Goal: Task Accomplishment & Management: Use online tool/utility

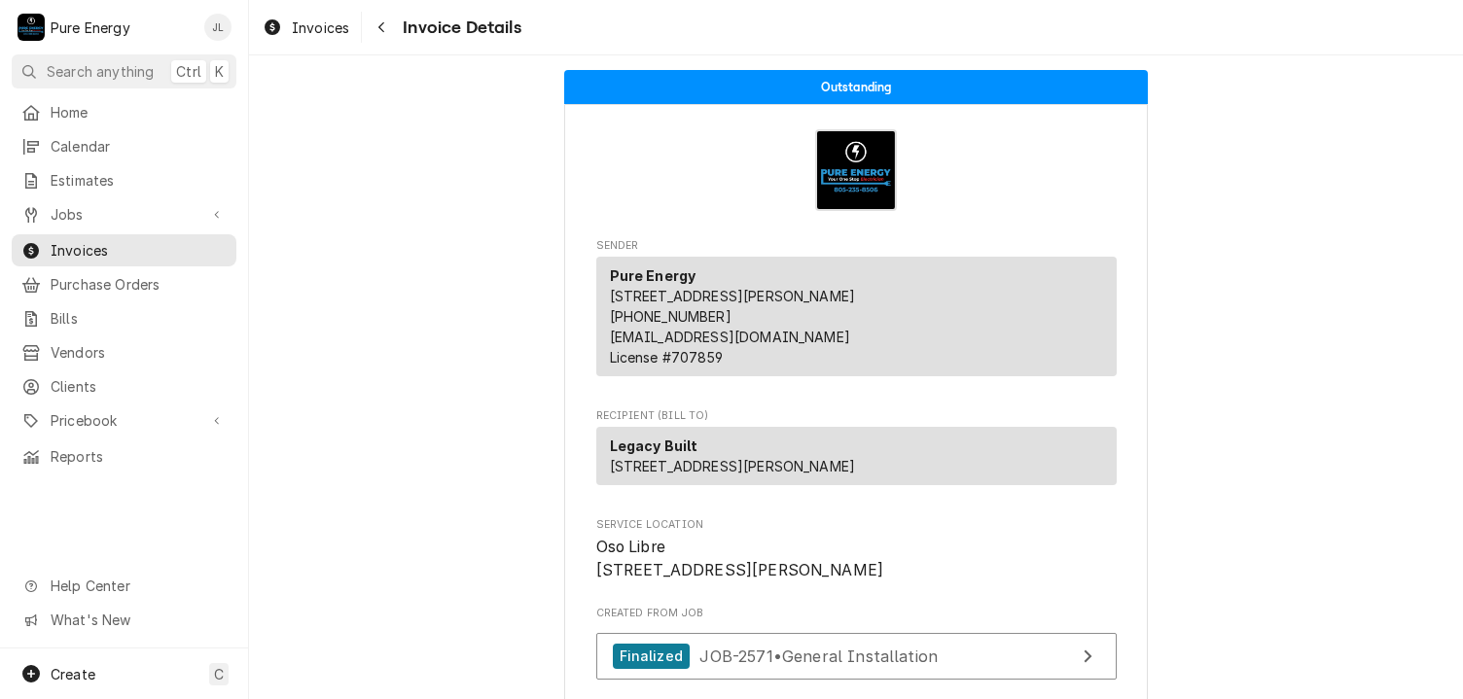
scroll to position [109, 0]
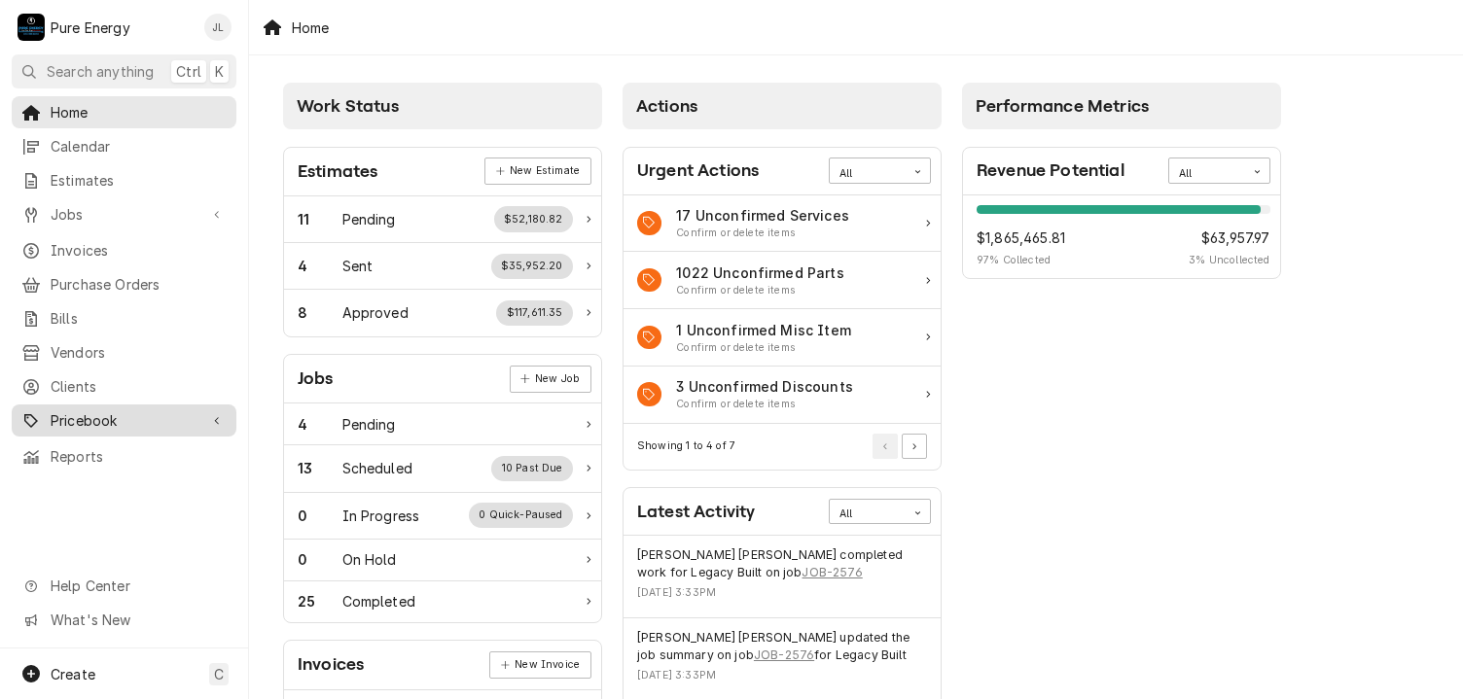
click at [121, 419] on div "Pricebook" at bounding box center [124, 421] width 217 height 24
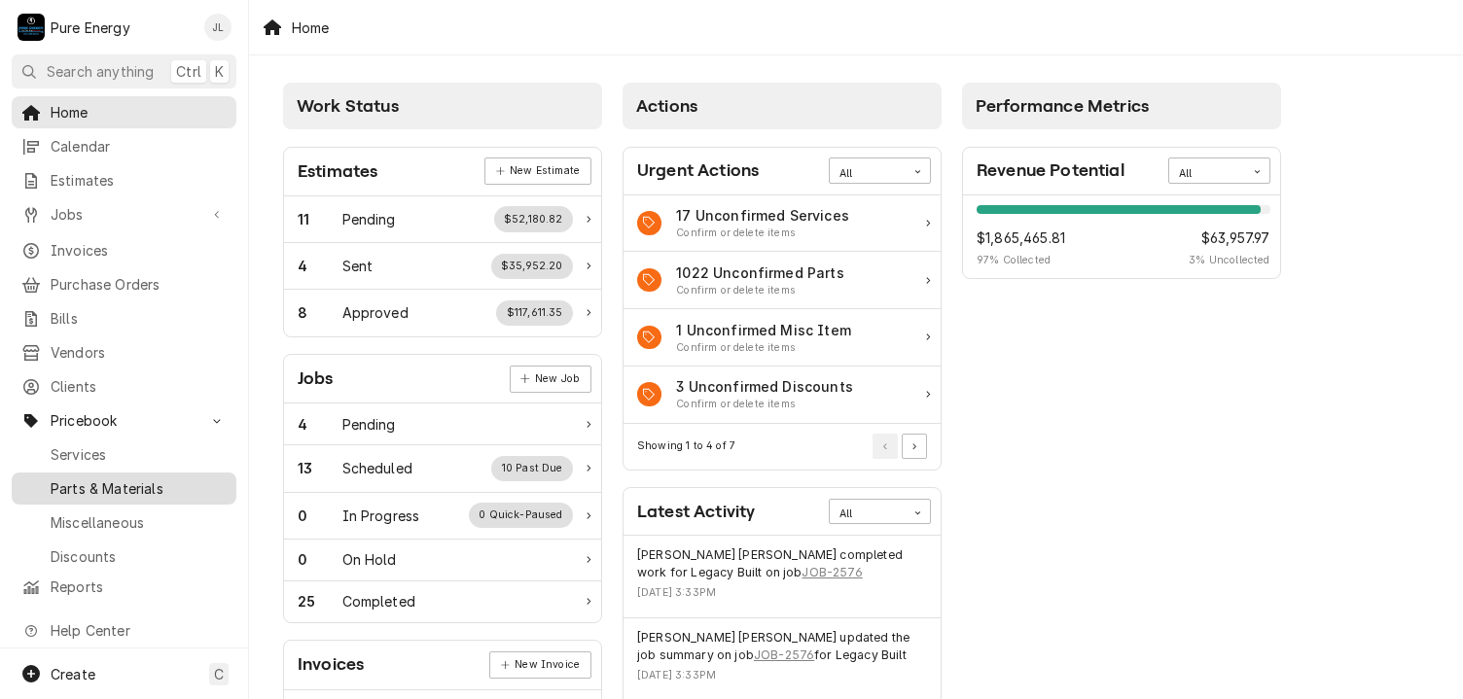
click at [117, 479] on span "Parts & Materials" at bounding box center [139, 489] width 176 height 20
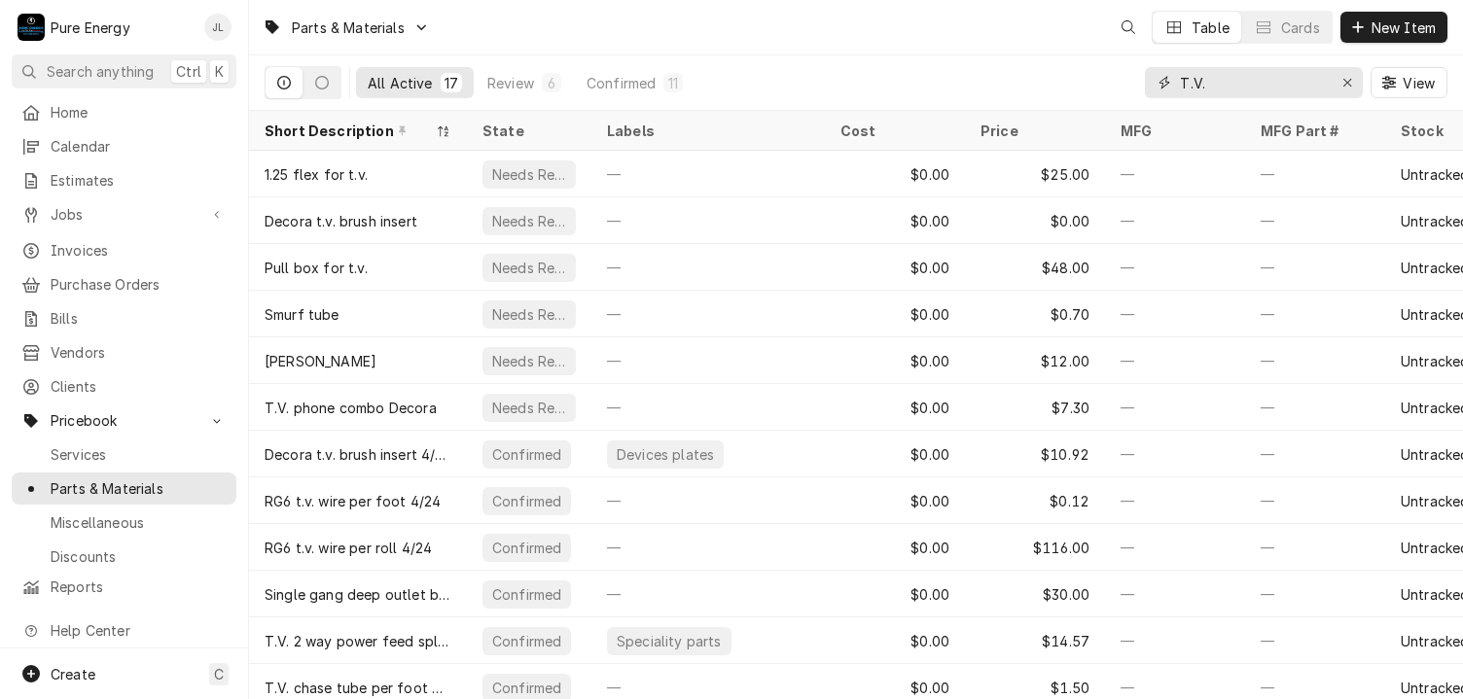
click at [1236, 82] on input "T.V." at bounding box center [1253, 82] width 146 height 31
type input "T"
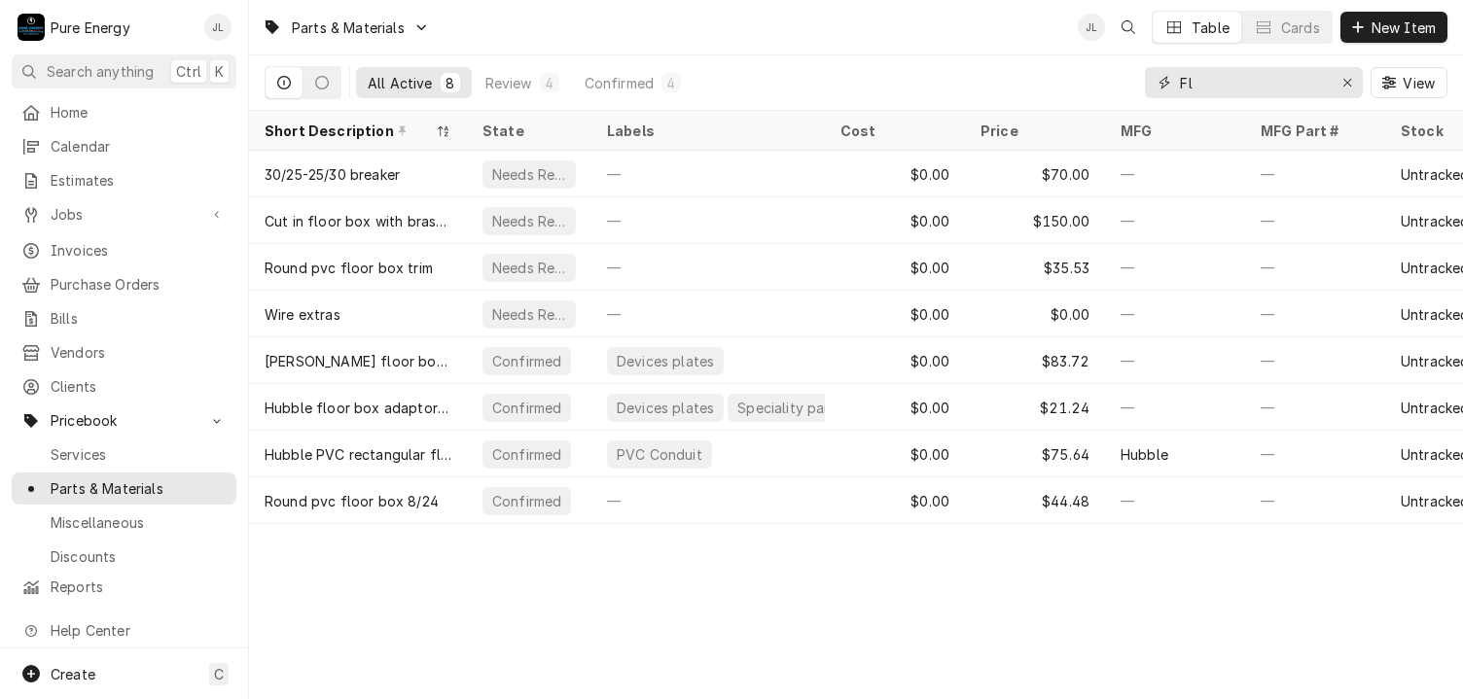
type input "F"
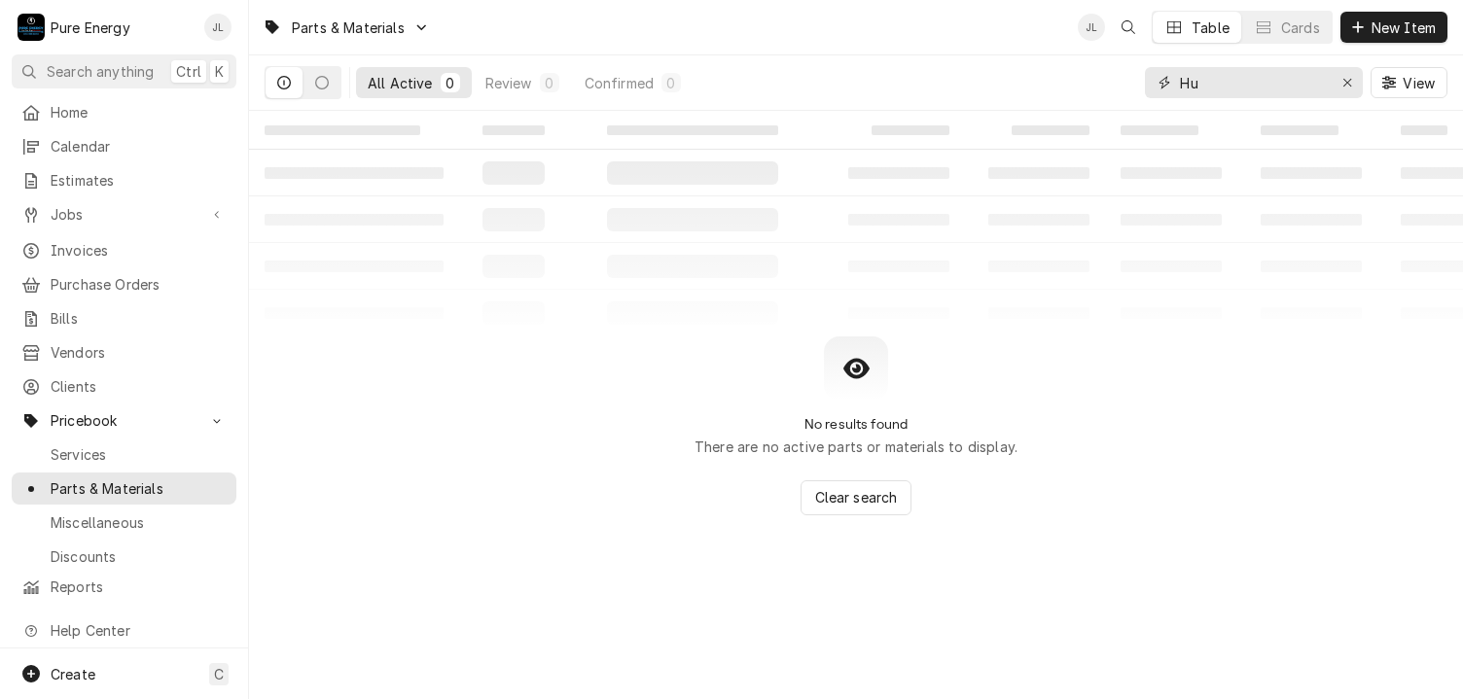
type input "H"
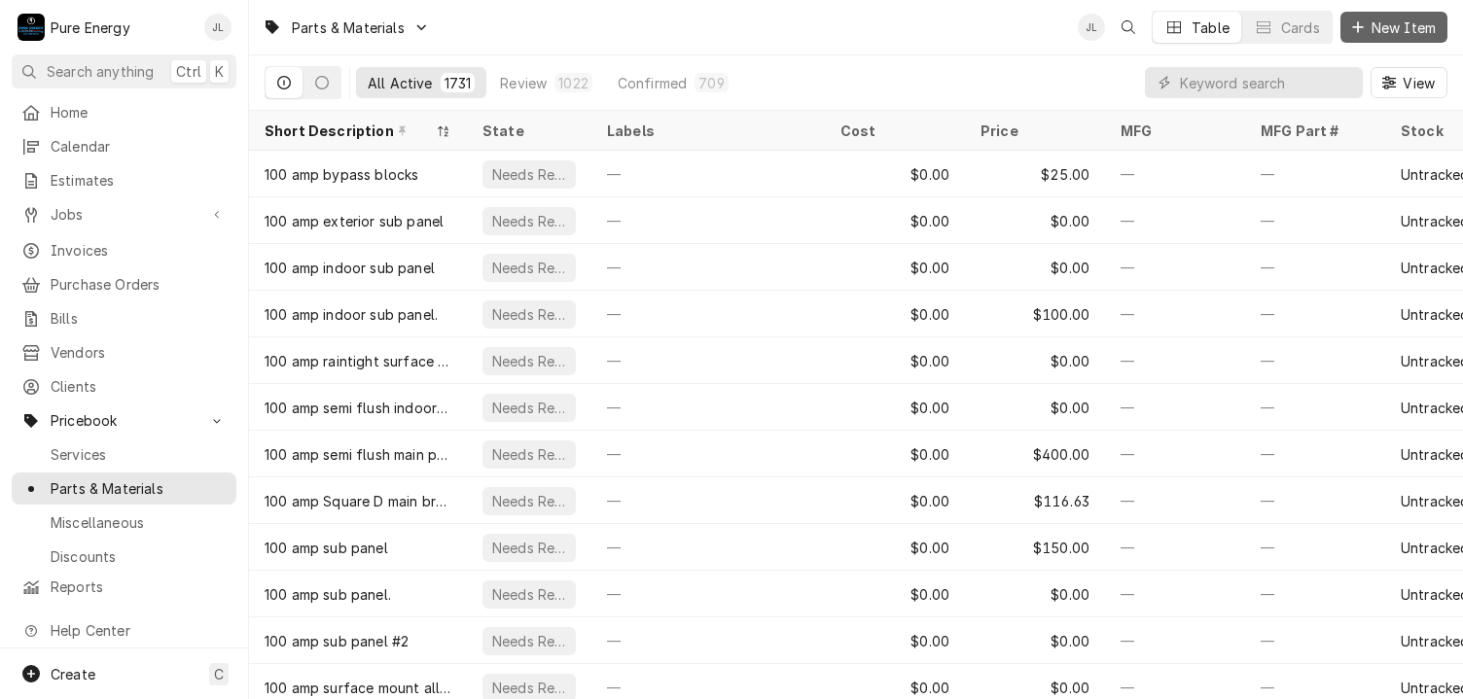
click at [1371, 15] on button "New Item" at bounding box center [1393, 27] width 107 height 31
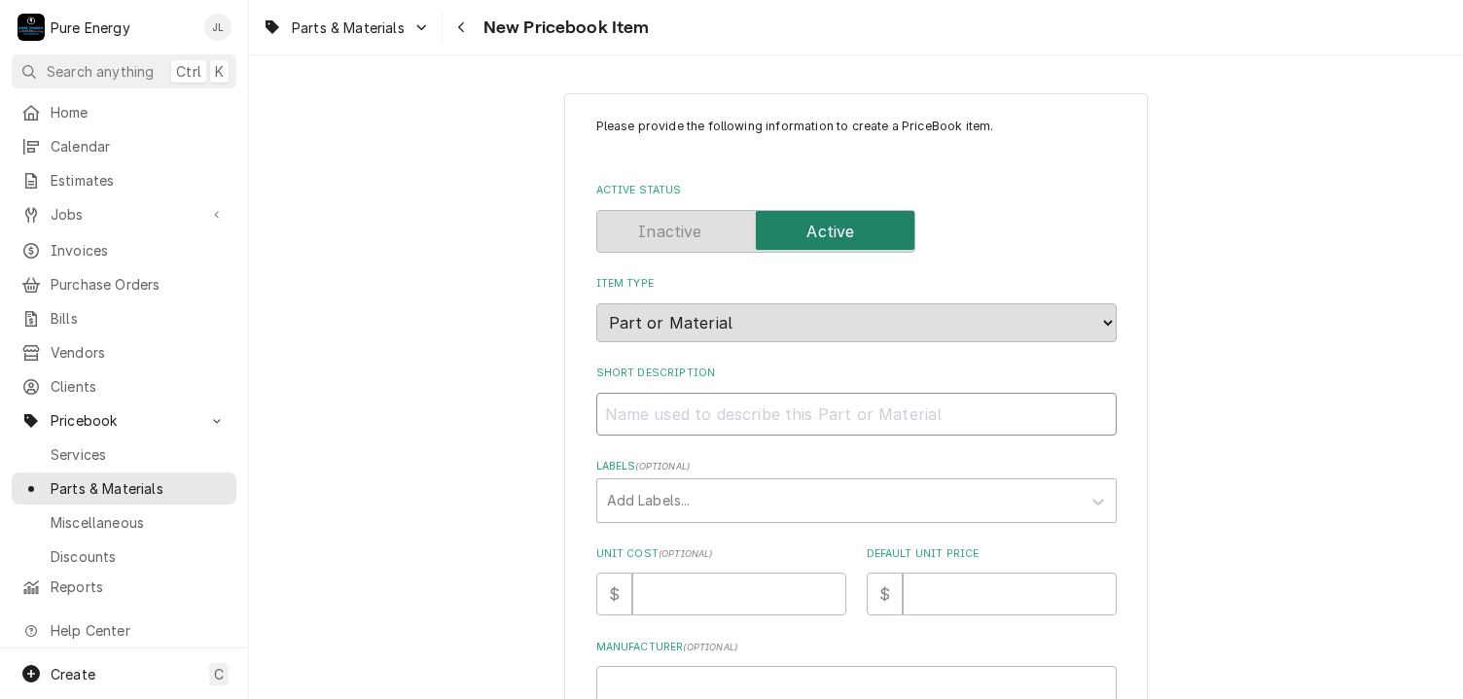
click at [641, 425] on input "Short Description" at bounding box center [856, 414] width 520 height 43
type textarea "x"
type input "H"
type textarea "x"
type input "Hu"
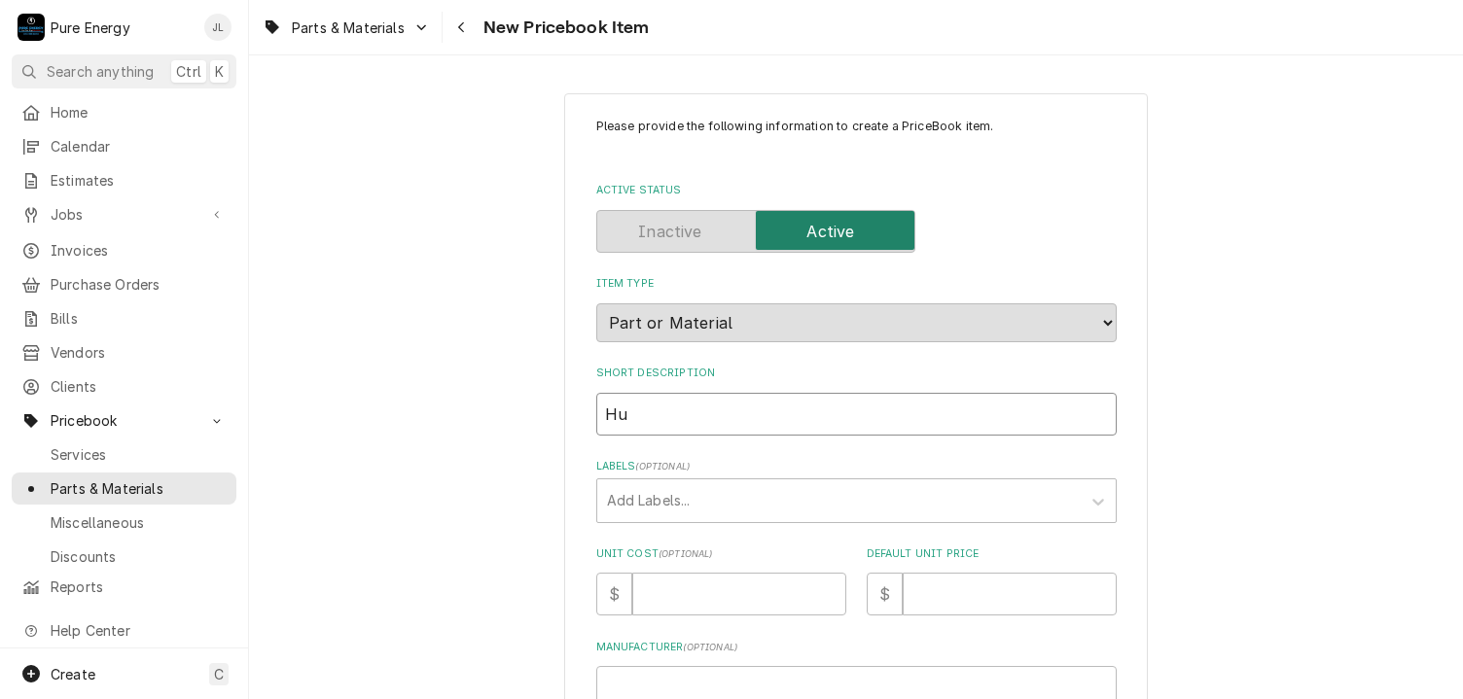
type textarea "x"
type input "Hub"
type textarea "x"
type input "Hubb"
type textarea "x"
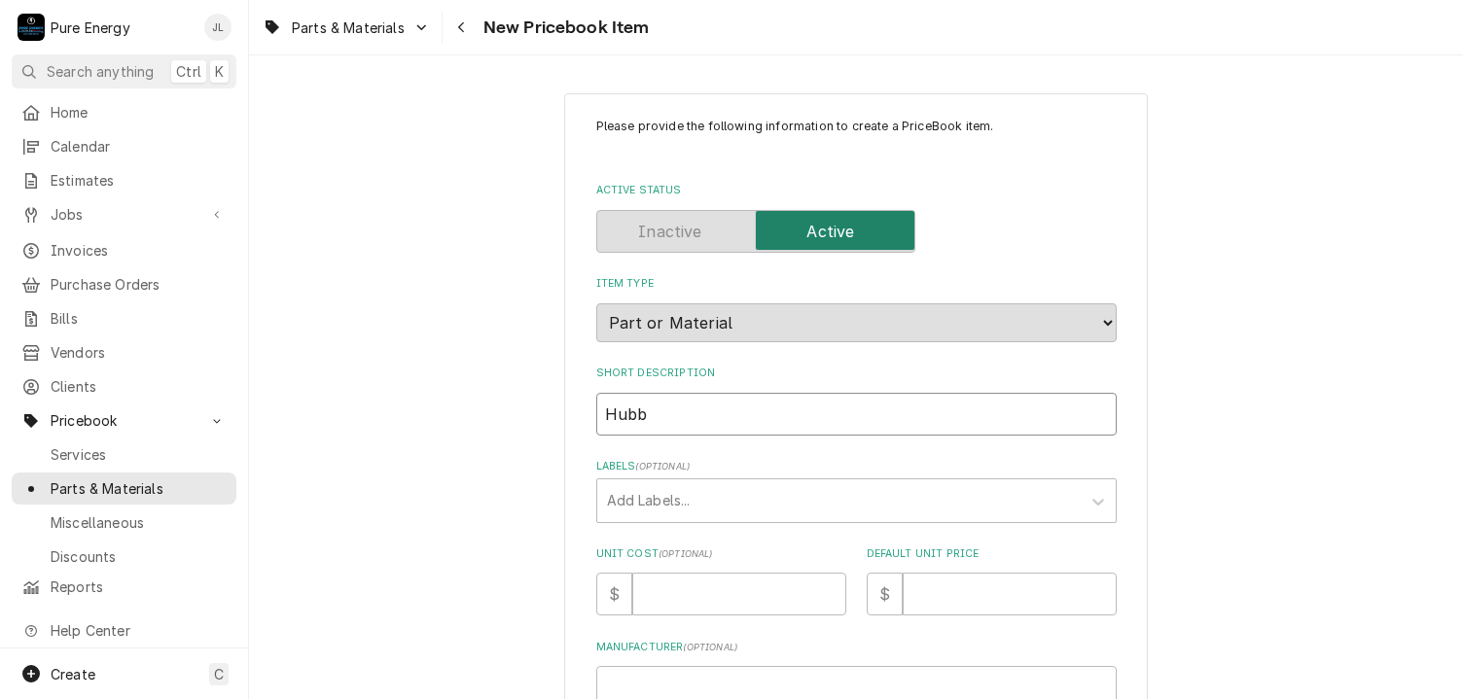
type input "Hubbl"
type textarea "x"
type input "Hubble"
type textarea "x"
type input "Hubble"
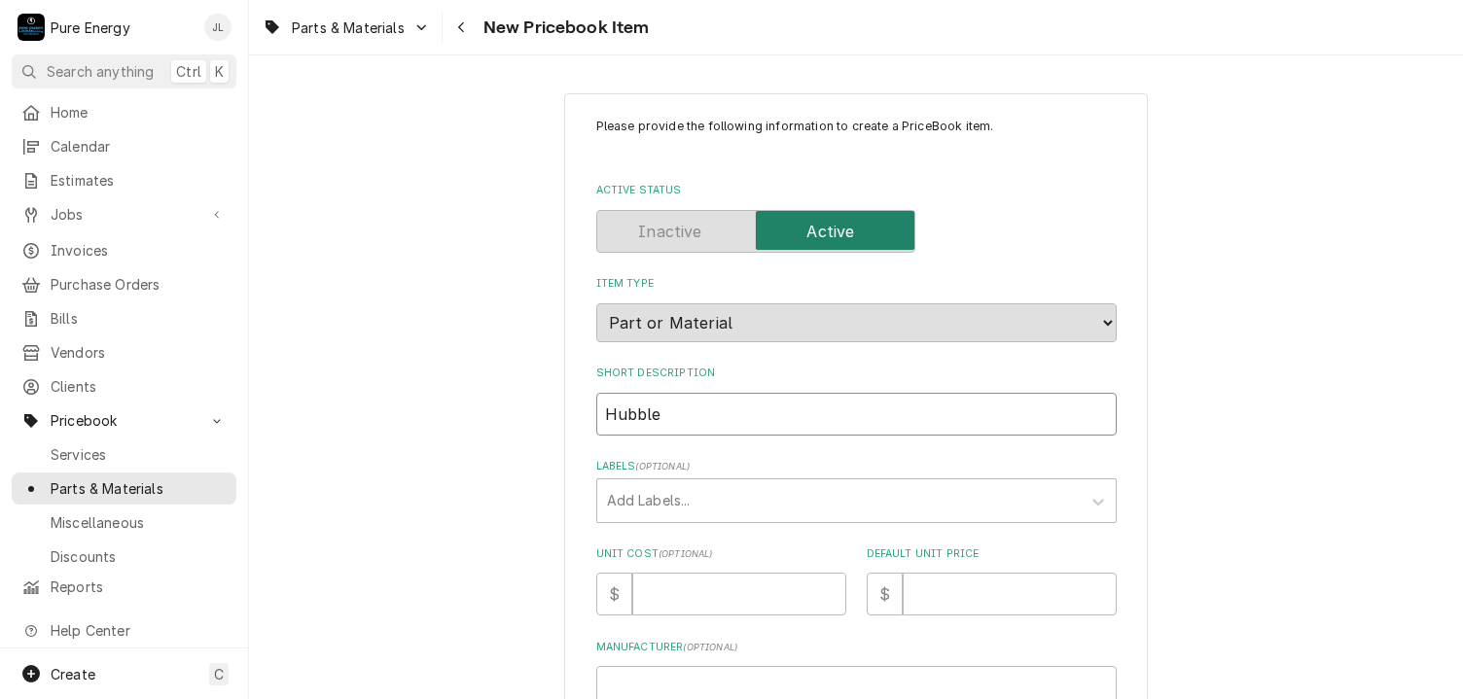
type textarea "x"
type input "Hubble f"
type textarea "x"
type input "Hubble fl"
type textarea "x"
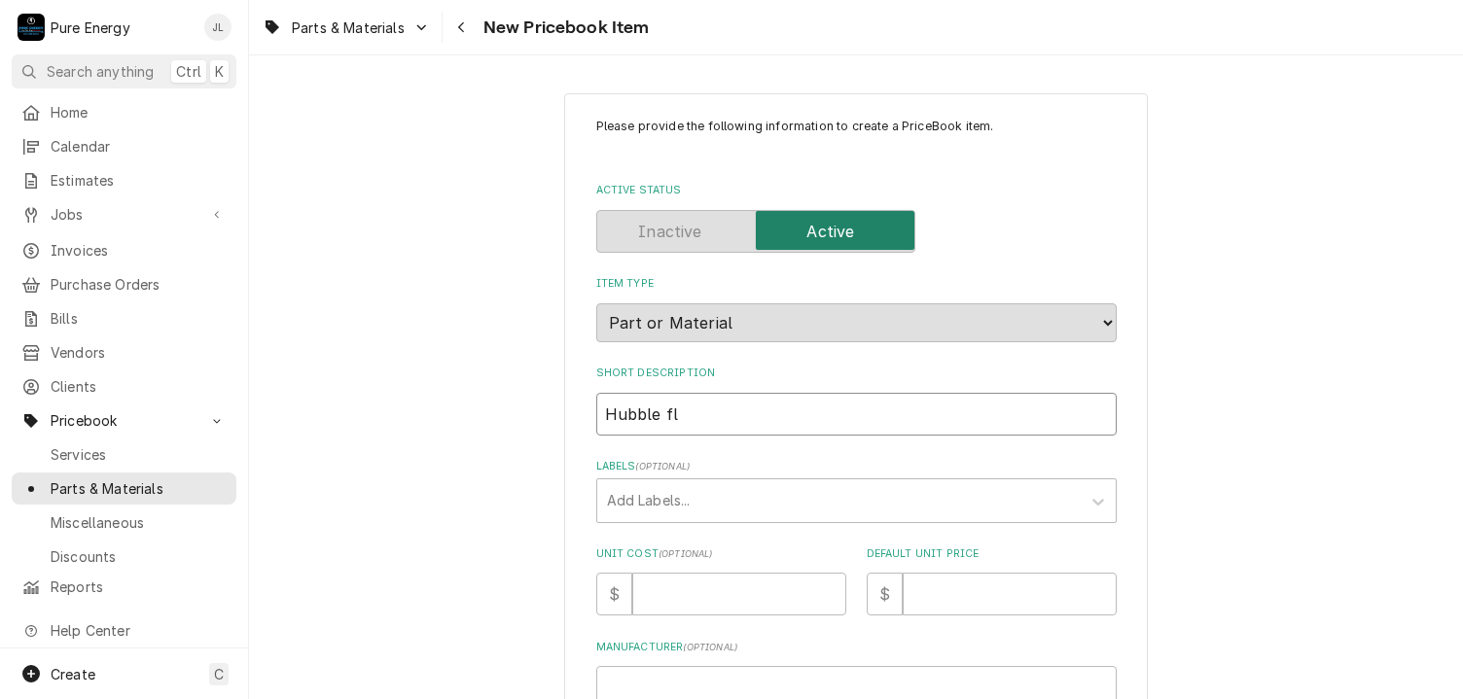
type input "Hubble flo"
type textarea "x"
type input "Hubble floo"
type textarea "x"
type input "Hubble floor"
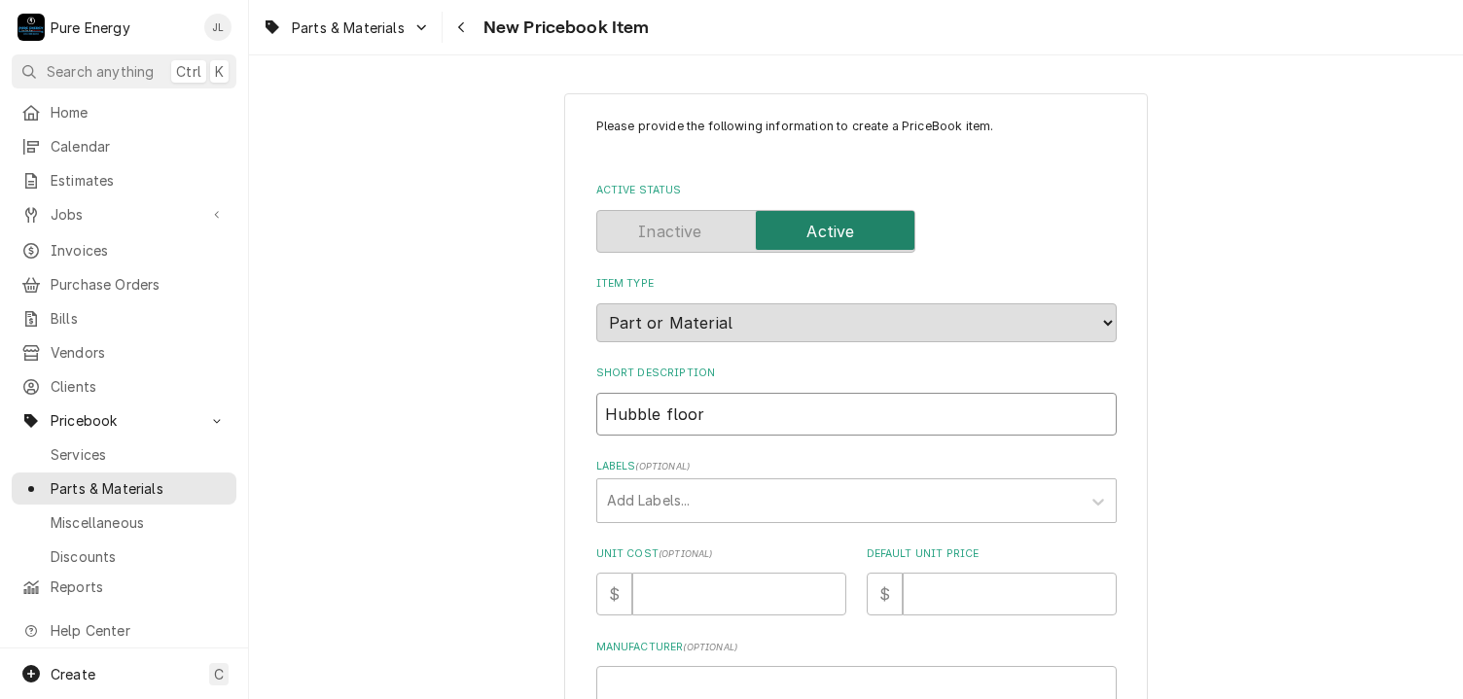
type textarea "x"
type input "Hubble floor"
type textarea "x"
type input "Hubble floor b"
type textarea "x"
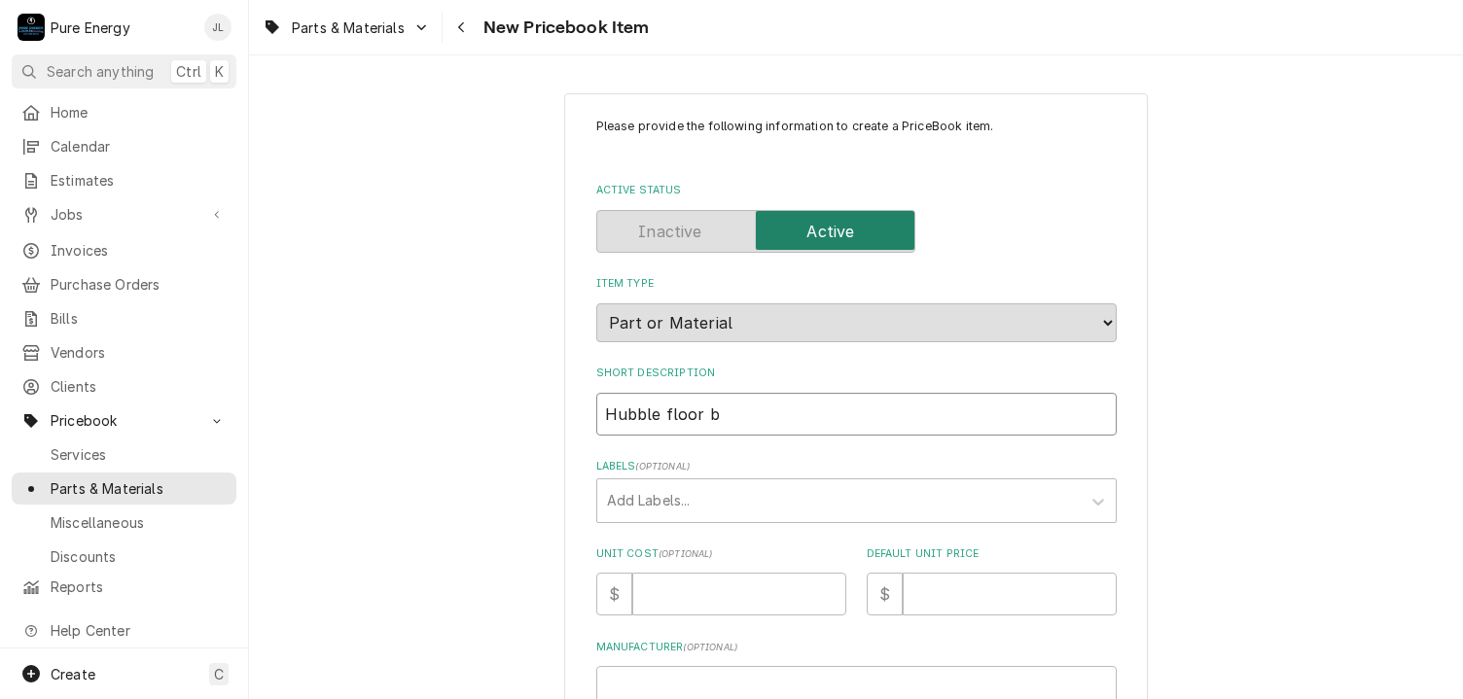
type input "Hubble floor bo"
type textarea "x"
type input "Hubble floor box"
type textarea "x"
type input "Hubble floor box"
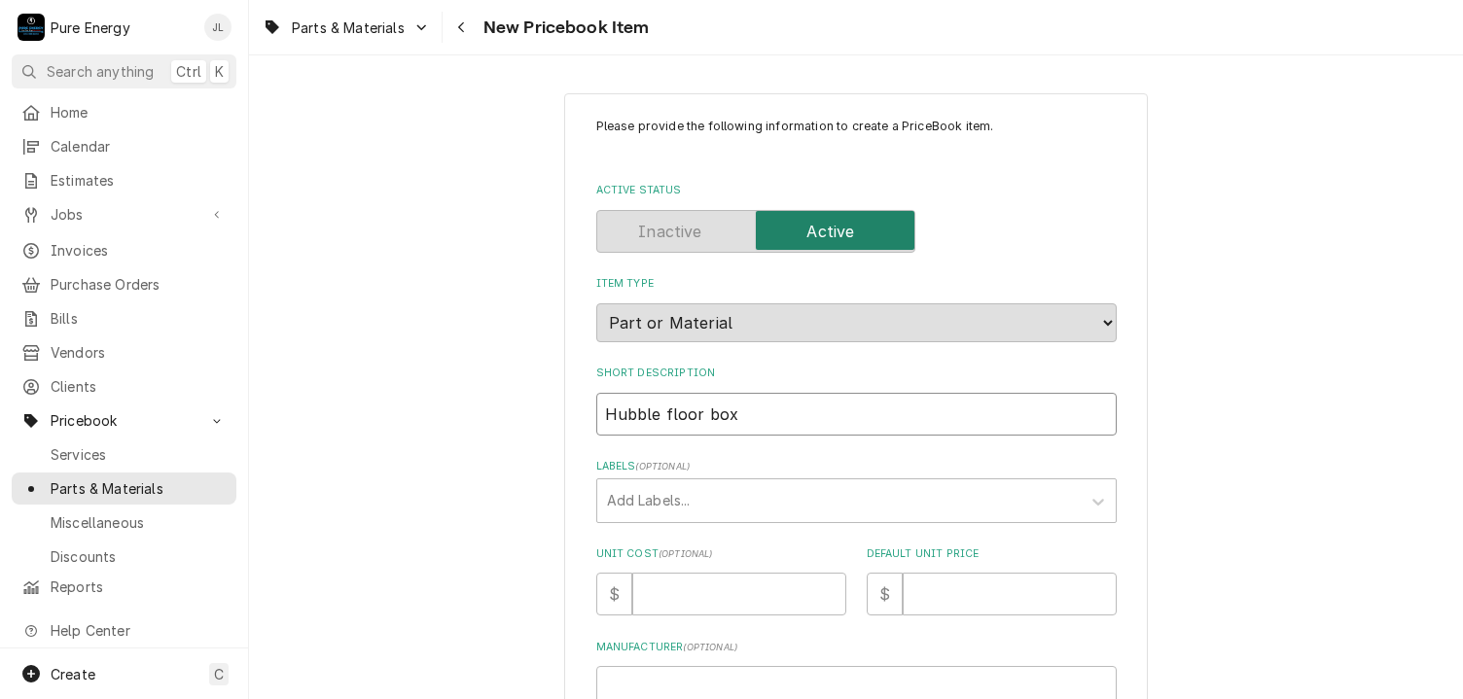
type textarea "x"
type input "Hubble floor box t"
type textarea "x"
type input "Hubble floor box tr"
type textarea "x"
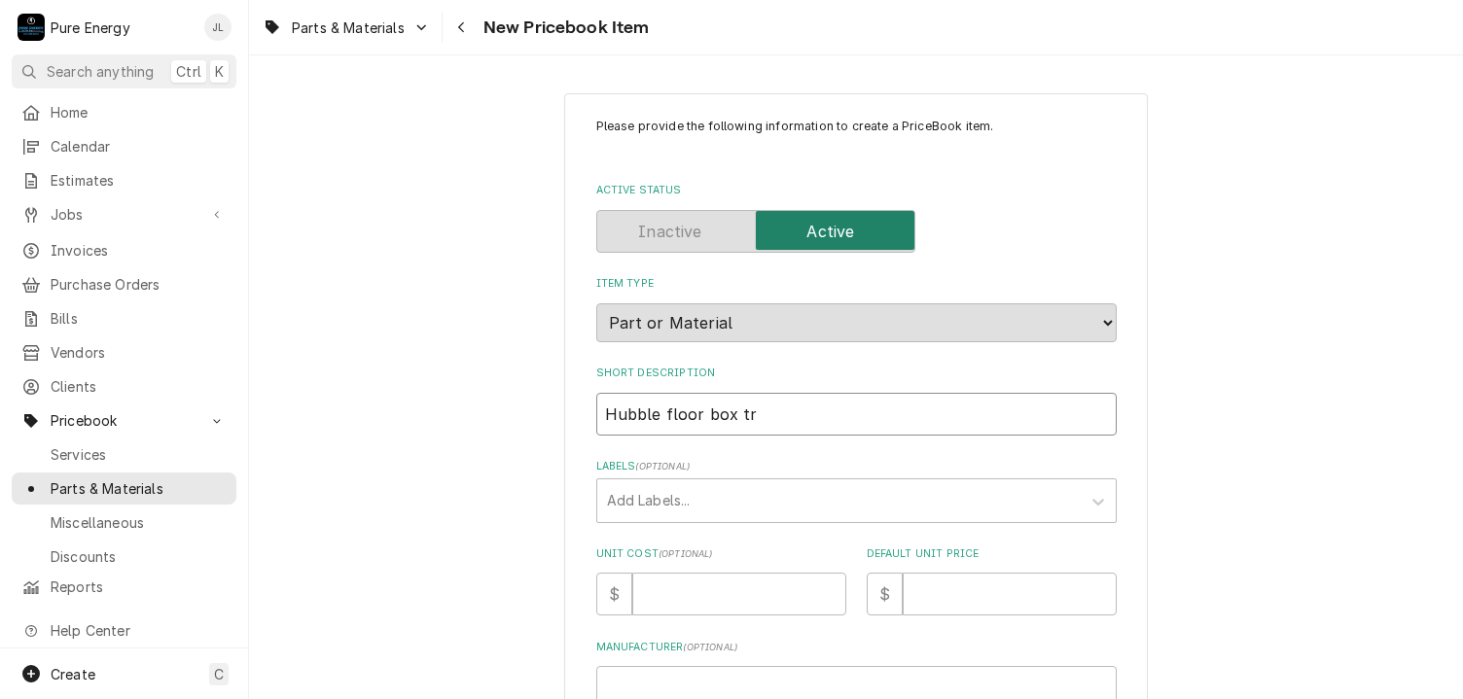
type input "Hubble floor box tri"
type textarea "x"
type input "Hubble floor box trim"
type textarea "x"
type input "Hubble floor box trim"
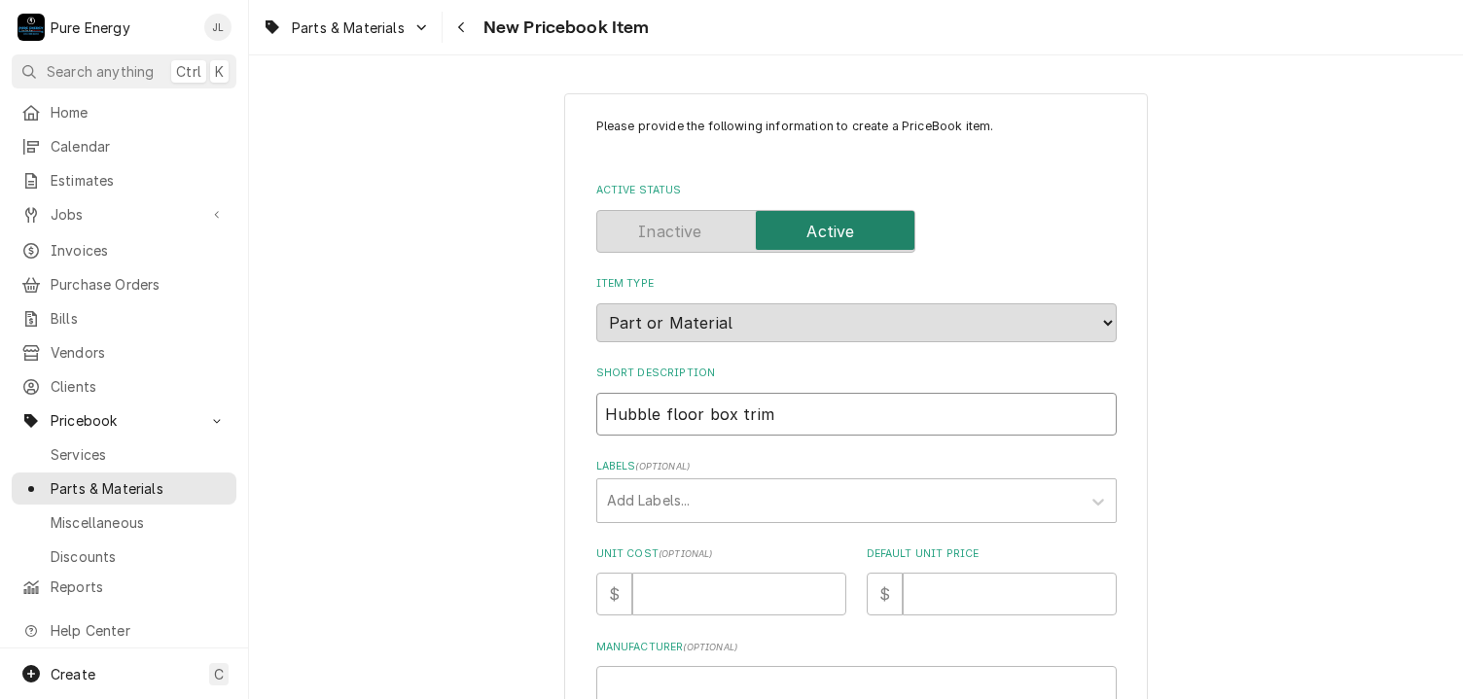
type textarea "x"
type input "Hubble floor box trim fo"
type textarea "x"
type input "Hubble floor box trim for"
type textarea "x"
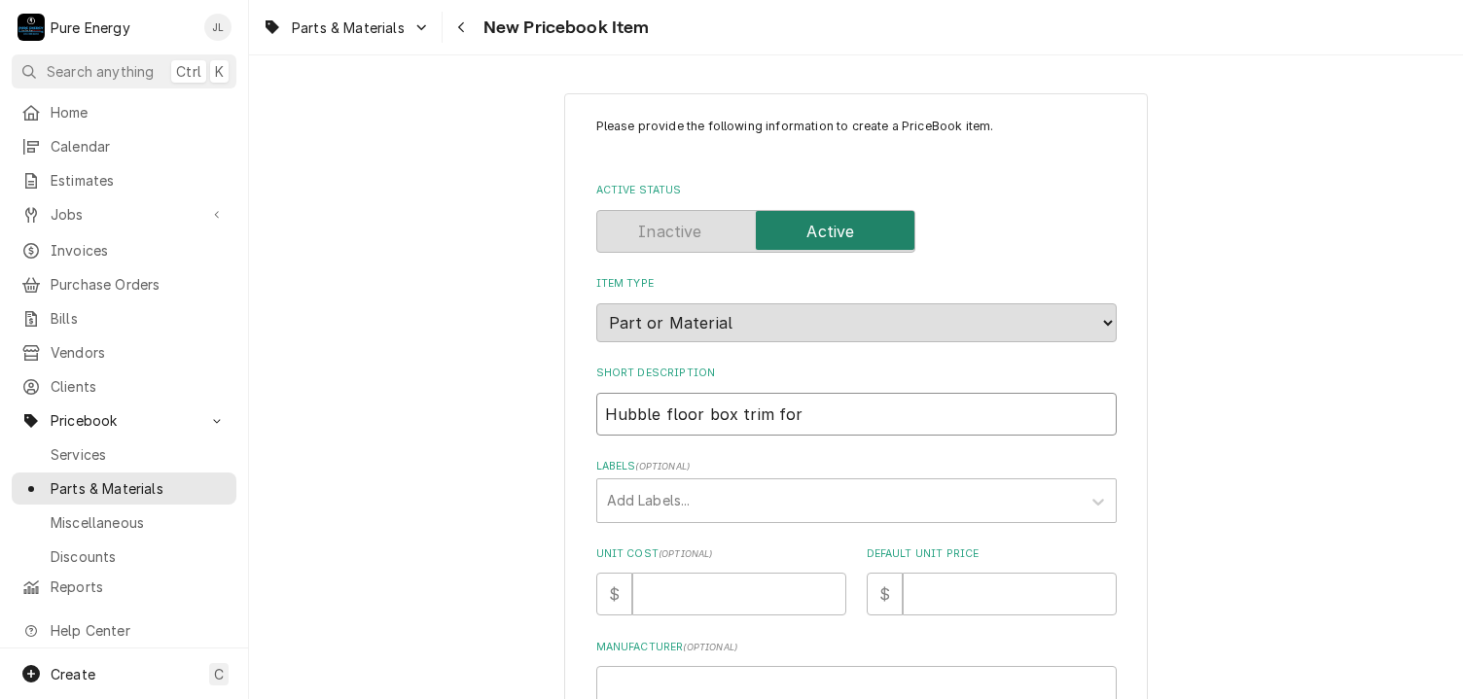
type input "Hubble floor box trim for"
type textarea "x"
type input "Hubble floor box trim for c"
type textarea "x"
type input "Hubble floor box trim for ca"
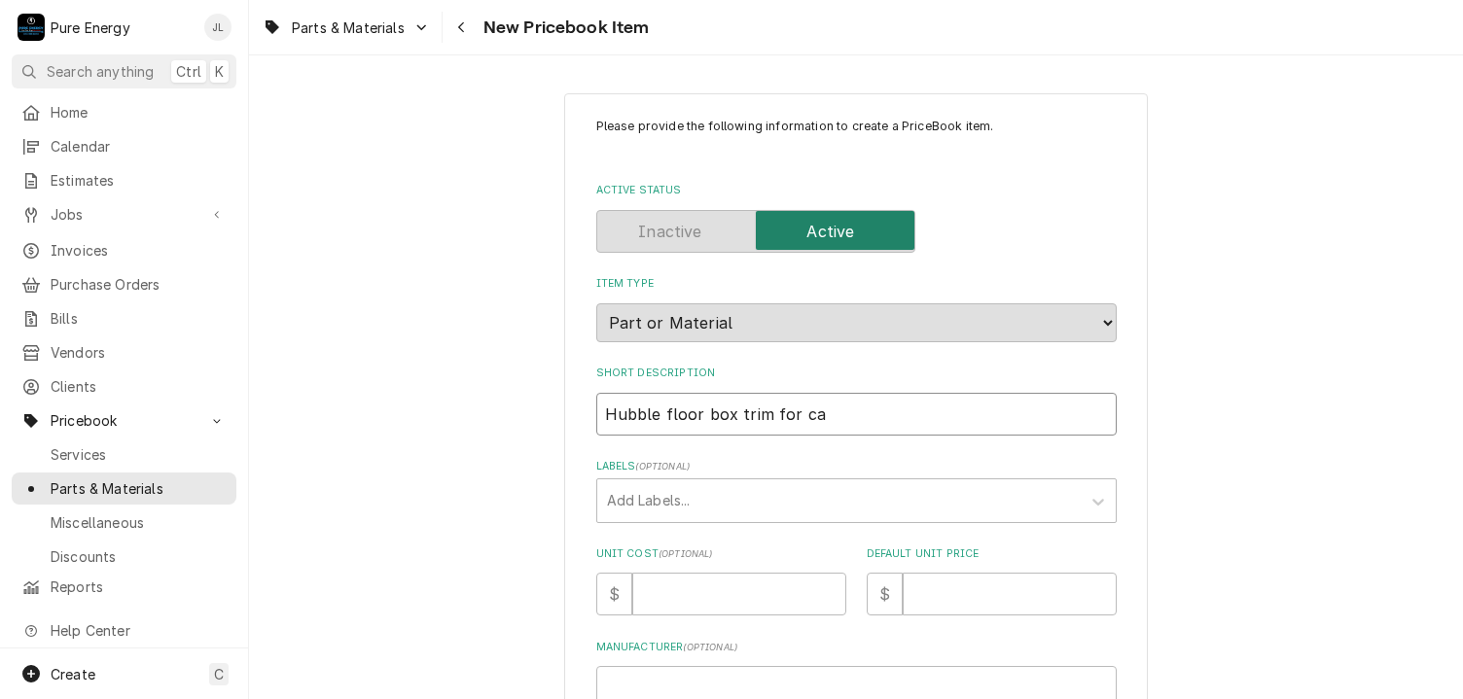
type textarea "x"
type input "Hubble floor box trim for car"
type textarea "x"
type input "Hubble floor box trim for carp"
type textarea "x"
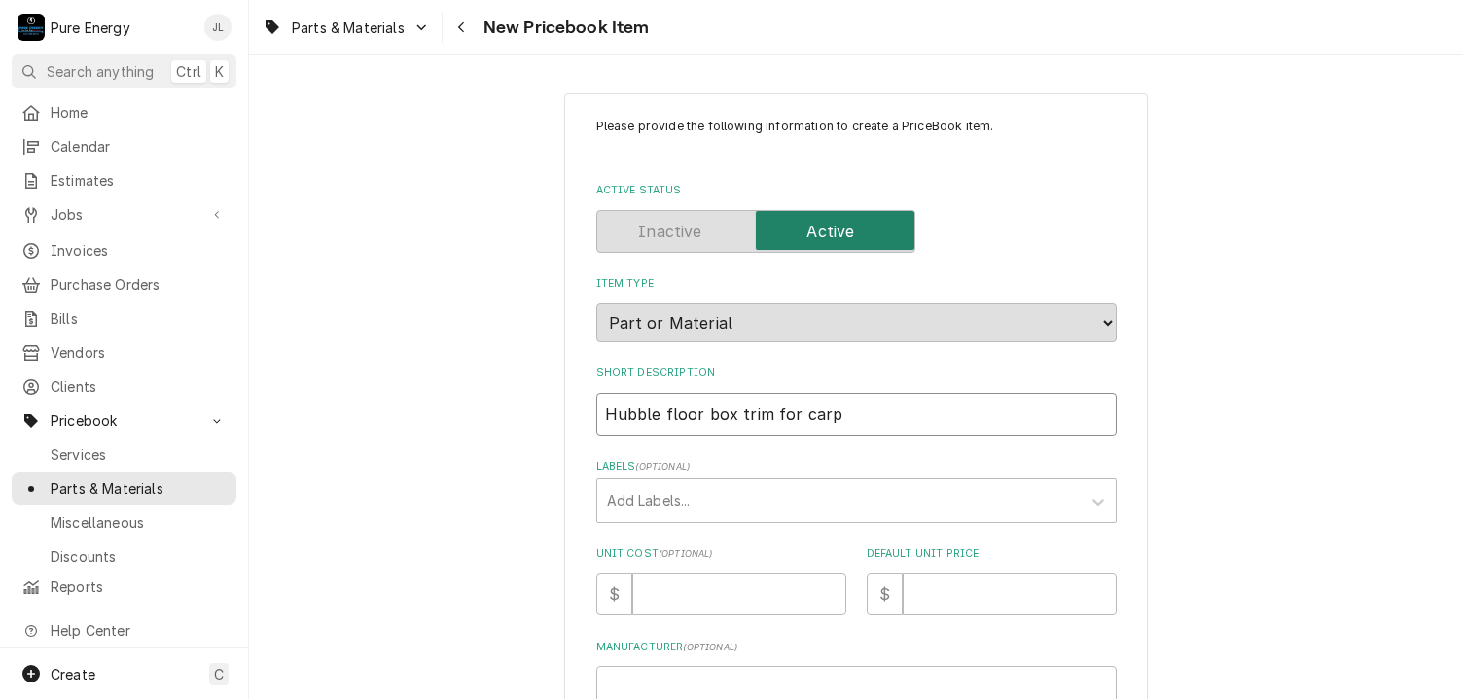
type input "Hubble floor box trim for carpe"
type textarea "x"
type input "Hubble floor box trim for carpen"
type textarea "x"
type input "Hubble floor box trim for carpent"
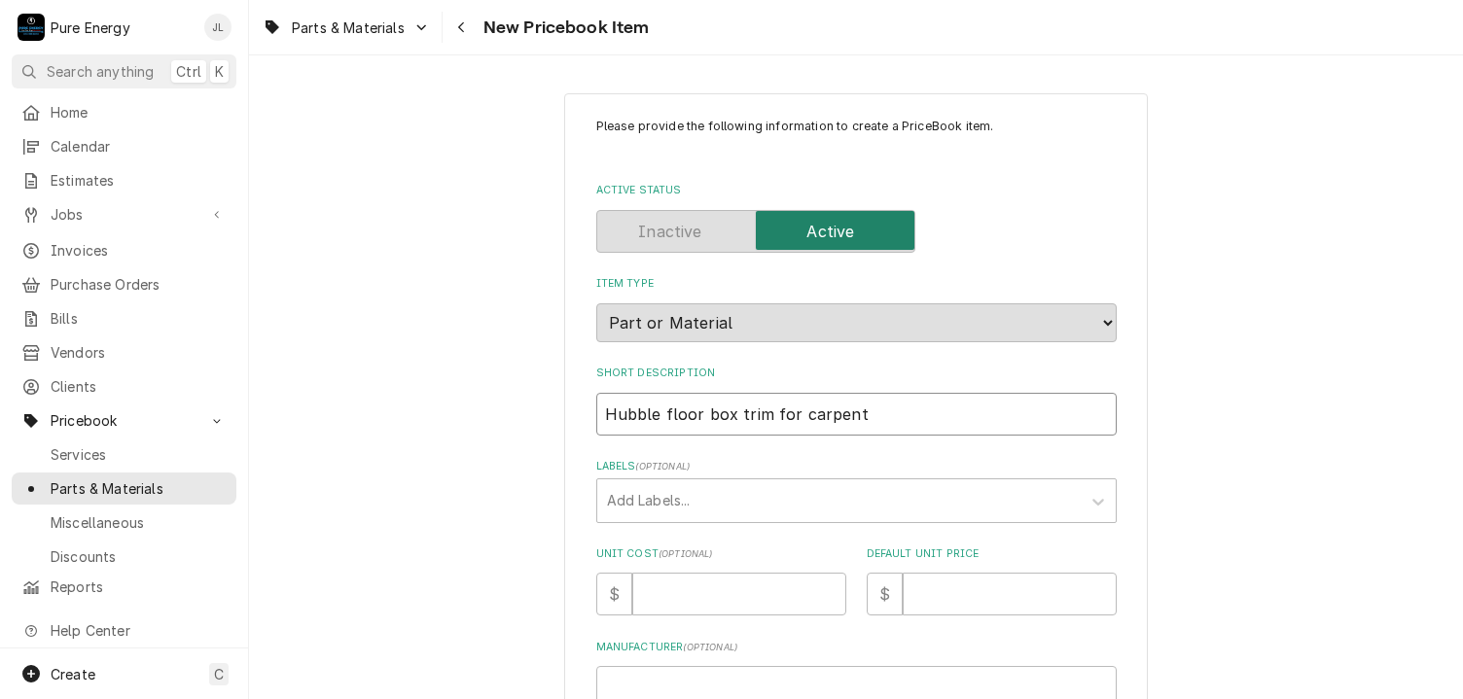
type textarea "x"
type input "Hubble floor box trim for carpent a"
type textarea "x"
type input "Hubble floor box trim for carpent an"
type textarea "x"
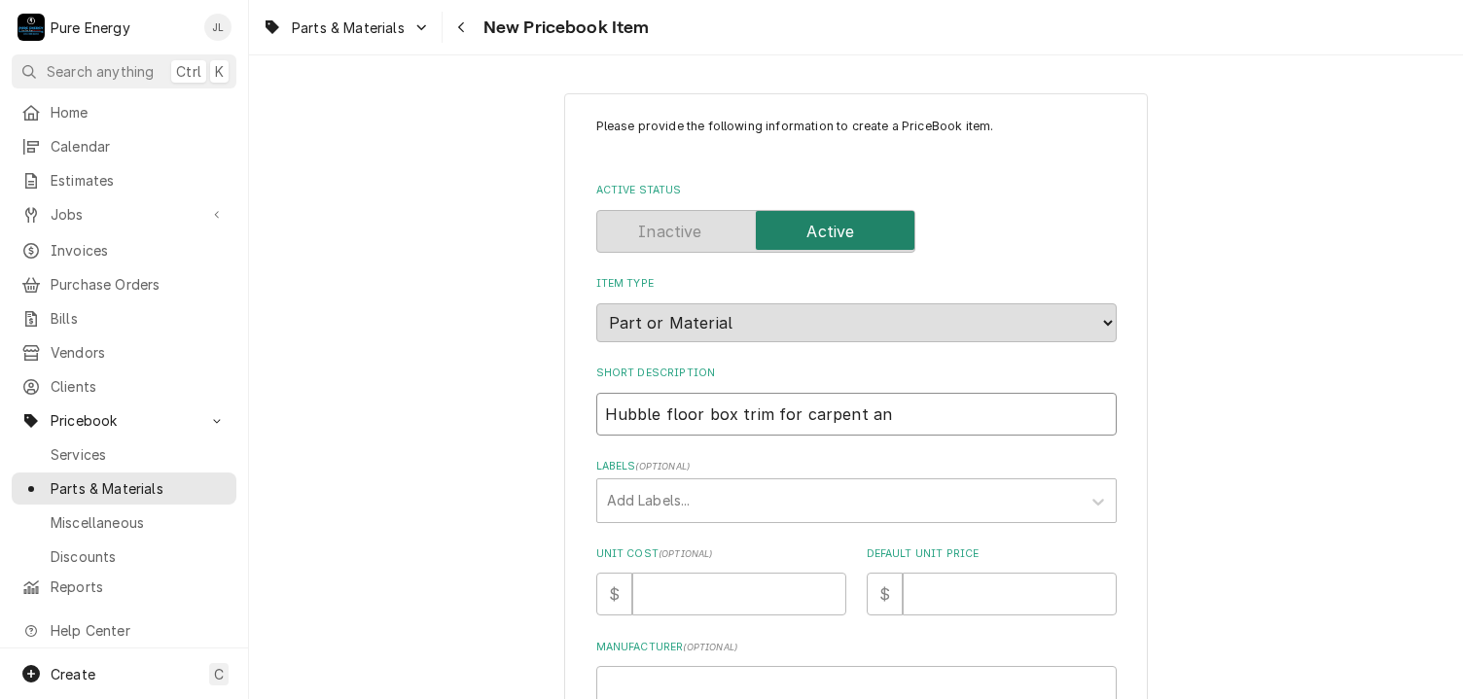
type input "Hubble floor box trim for carpent and"
type textarea "x"
type input "Hubble floor box trim for carpent and"
type textarea "x"
type input "Hubble floor box trim for carpent and t"
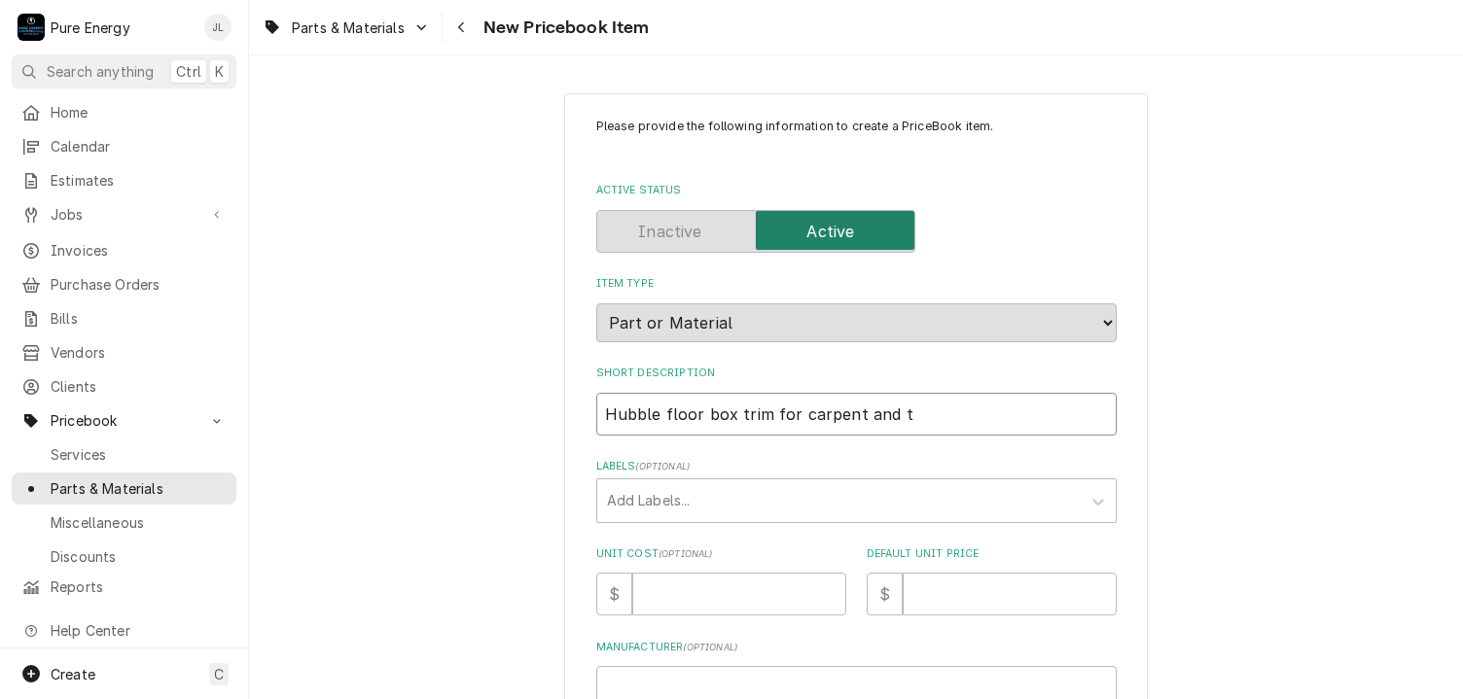
type textarea "x"
type input "Hubble floor box trim for carpent and ti"
type textarea "x"
type input "Hubble floor box trim for carpent and til"
type textarea "x"
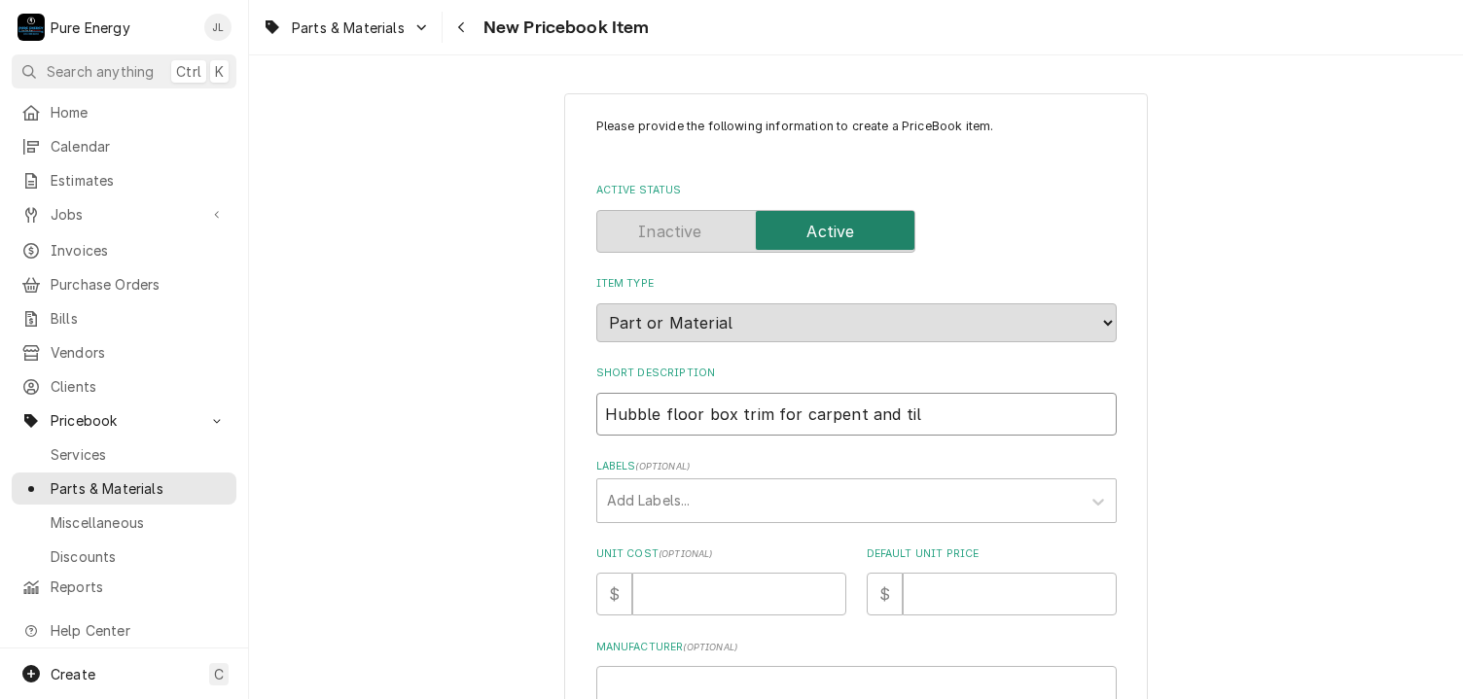
type input "Hubble floor box trim for carpent and tile"
type textarea "x"
type input "Hubble floor box trim for carpent and tile"
type textarea "x"
type input "Hubble floor box trim for carpent and tile 9"
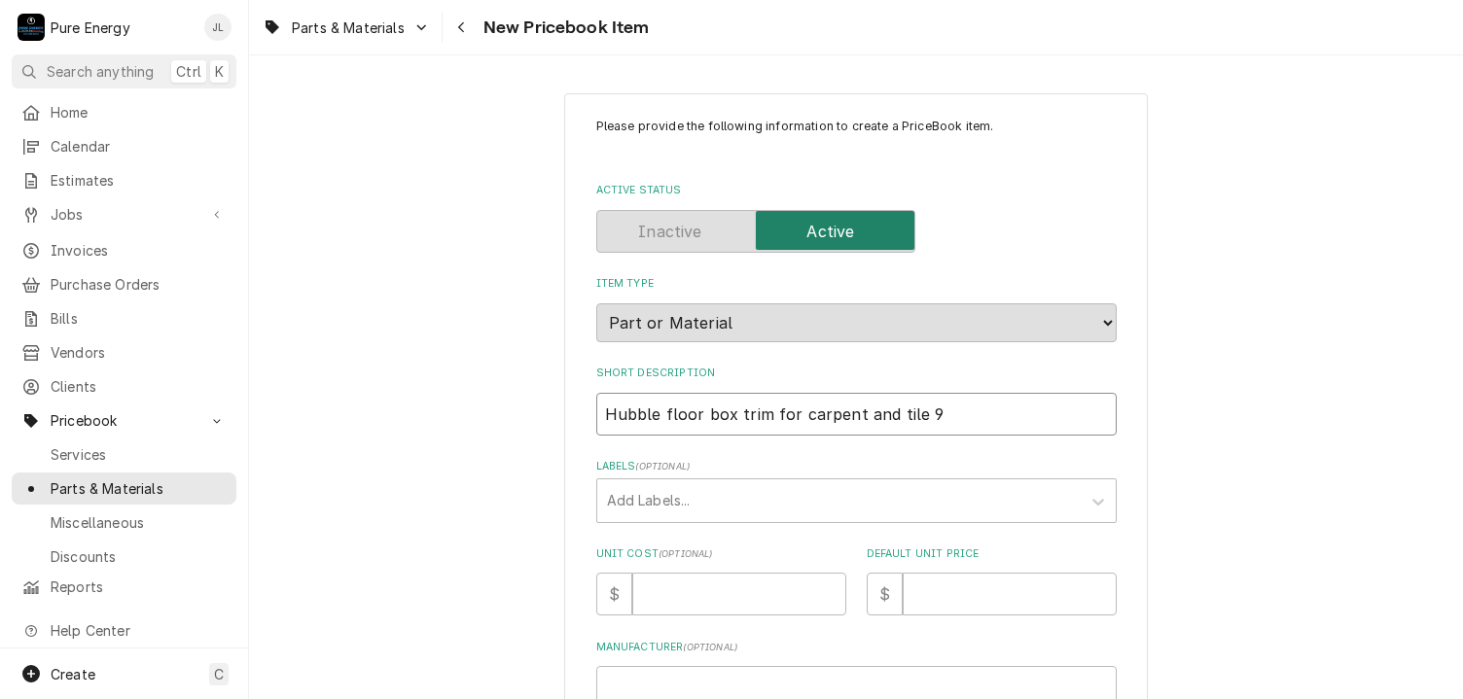
type textarea "x"
type input "Hubble floor box trim for carpent and tile 9/"
type textarea "x"
type input "Hubble floor box trim for carpent and tile 9/2"
type textarea "x"
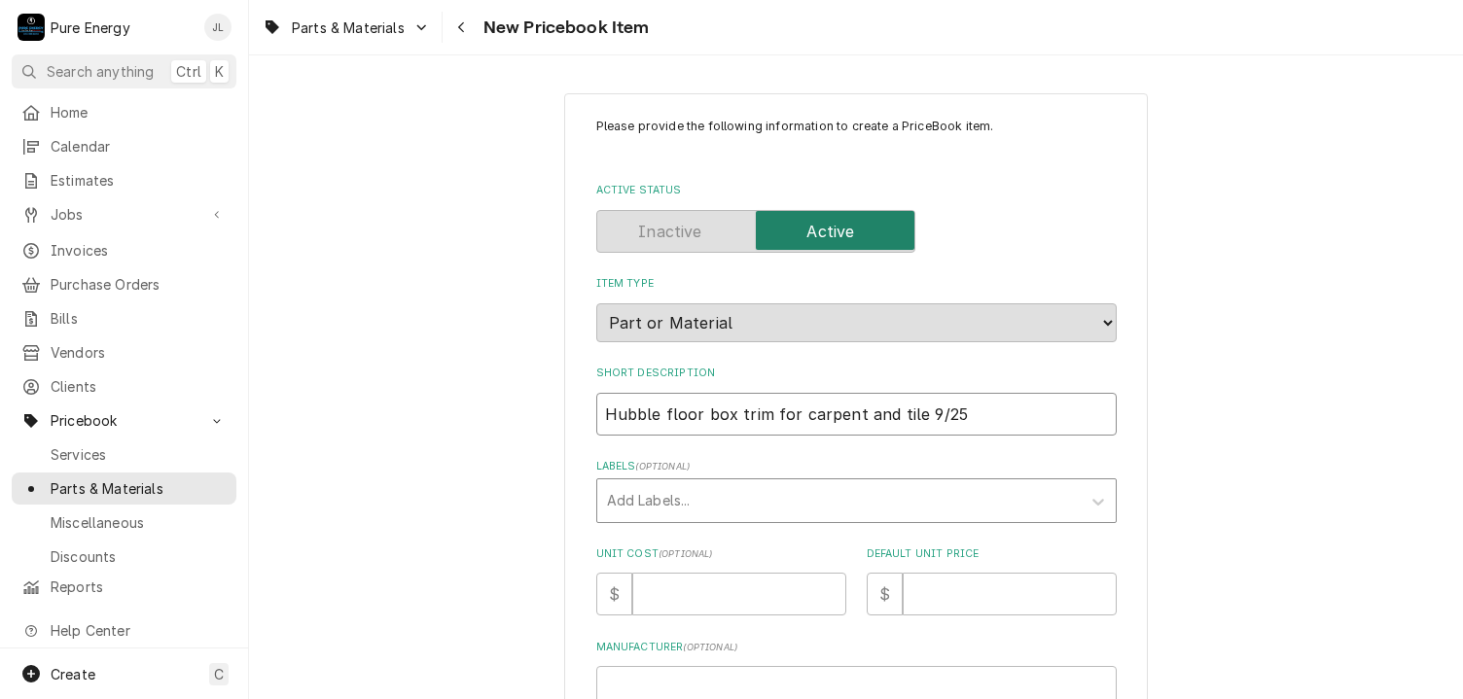
type input "Hubble floor box trim for carpent and tile 9/25"
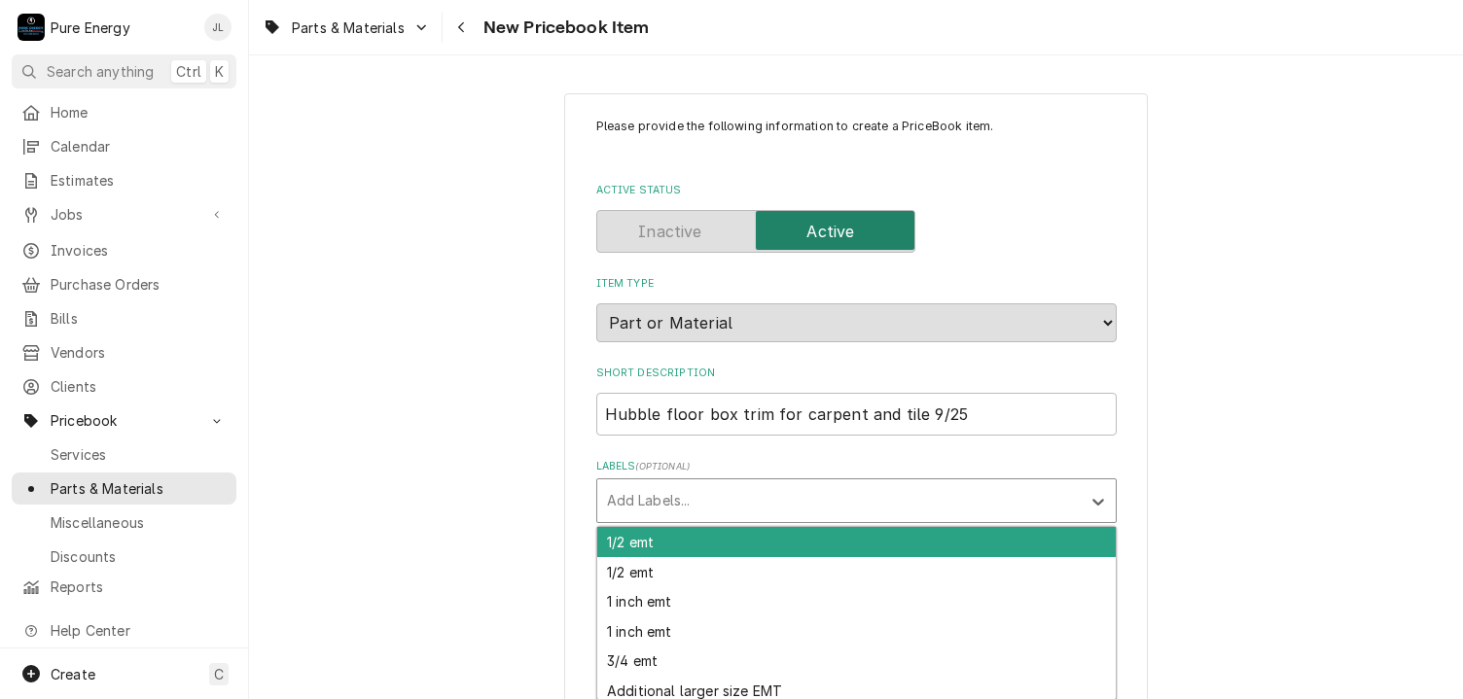
click at [650, 483] on div "Labels" at bounding box center [839, 500] width 464 height 35
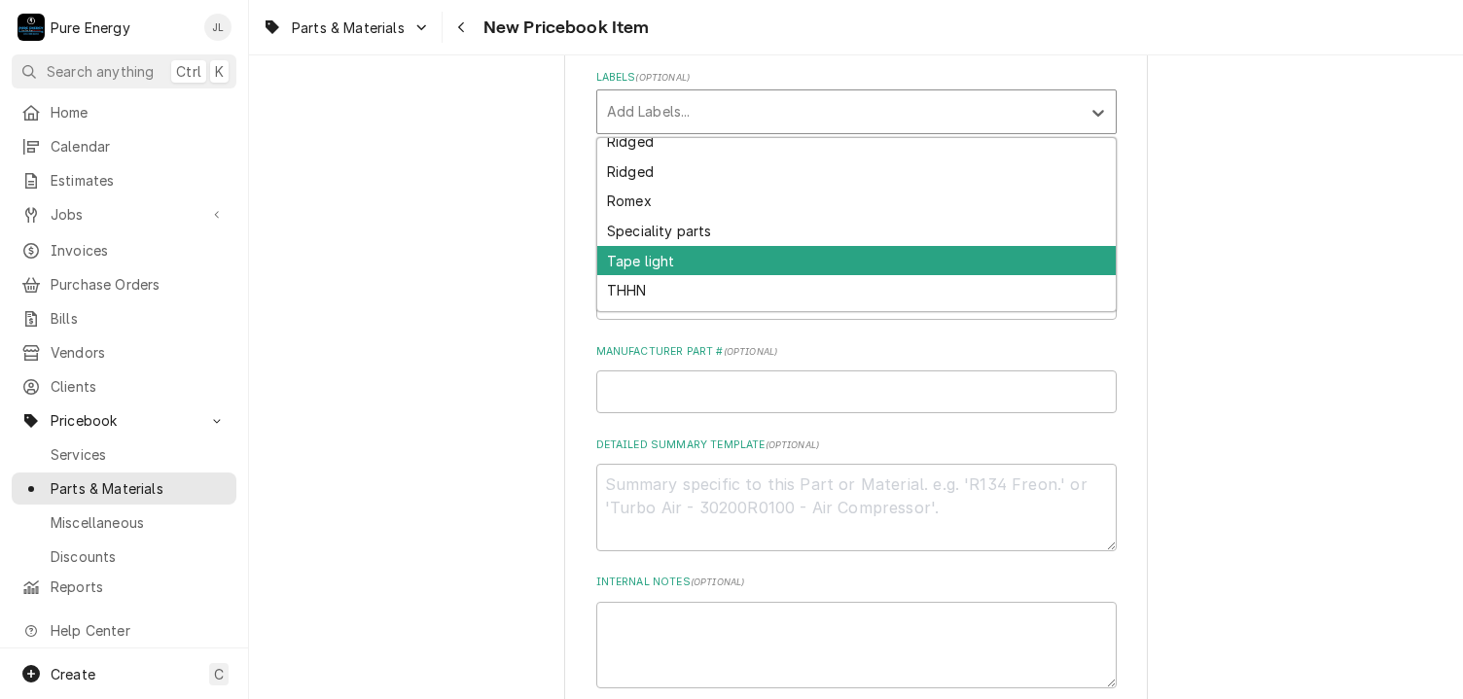
scroll to position [929, 0]
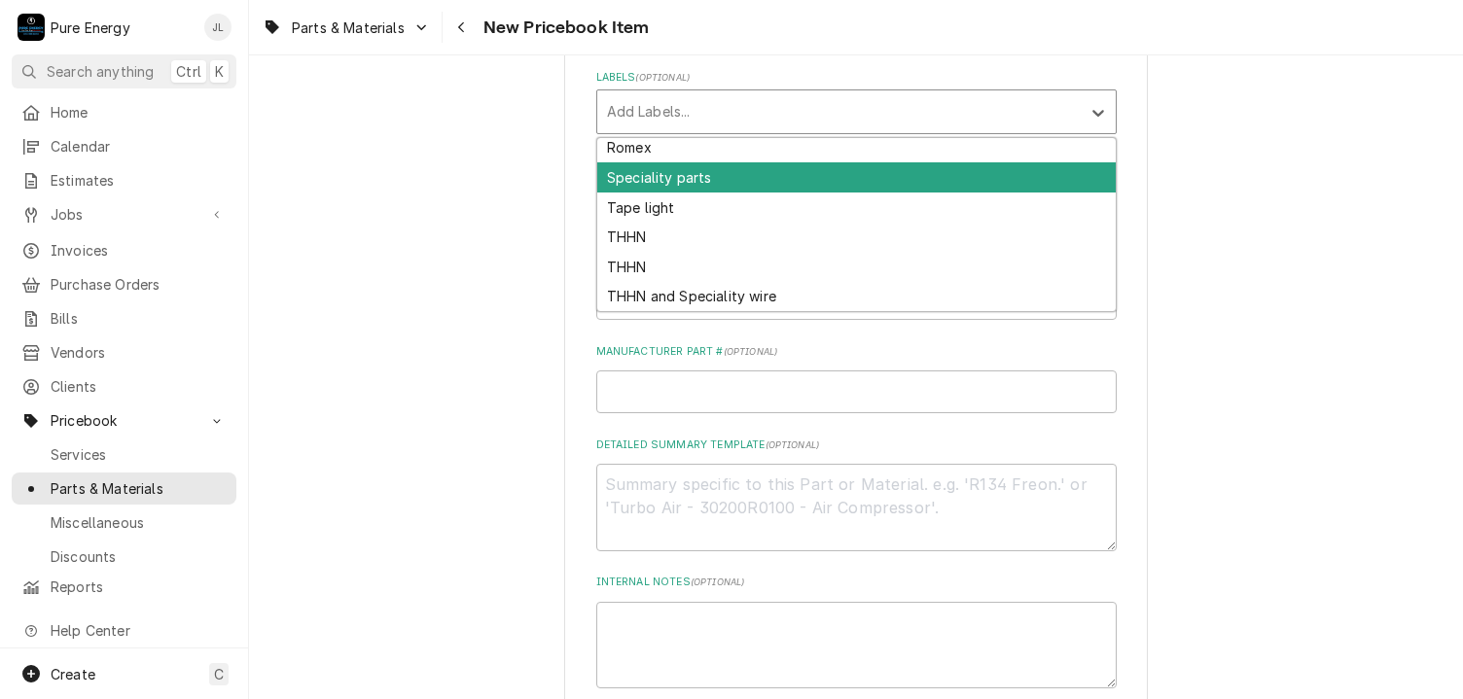
click at [805, 167] on div "Speciality parts" at bounding box center [856, 177] width 518 height 30
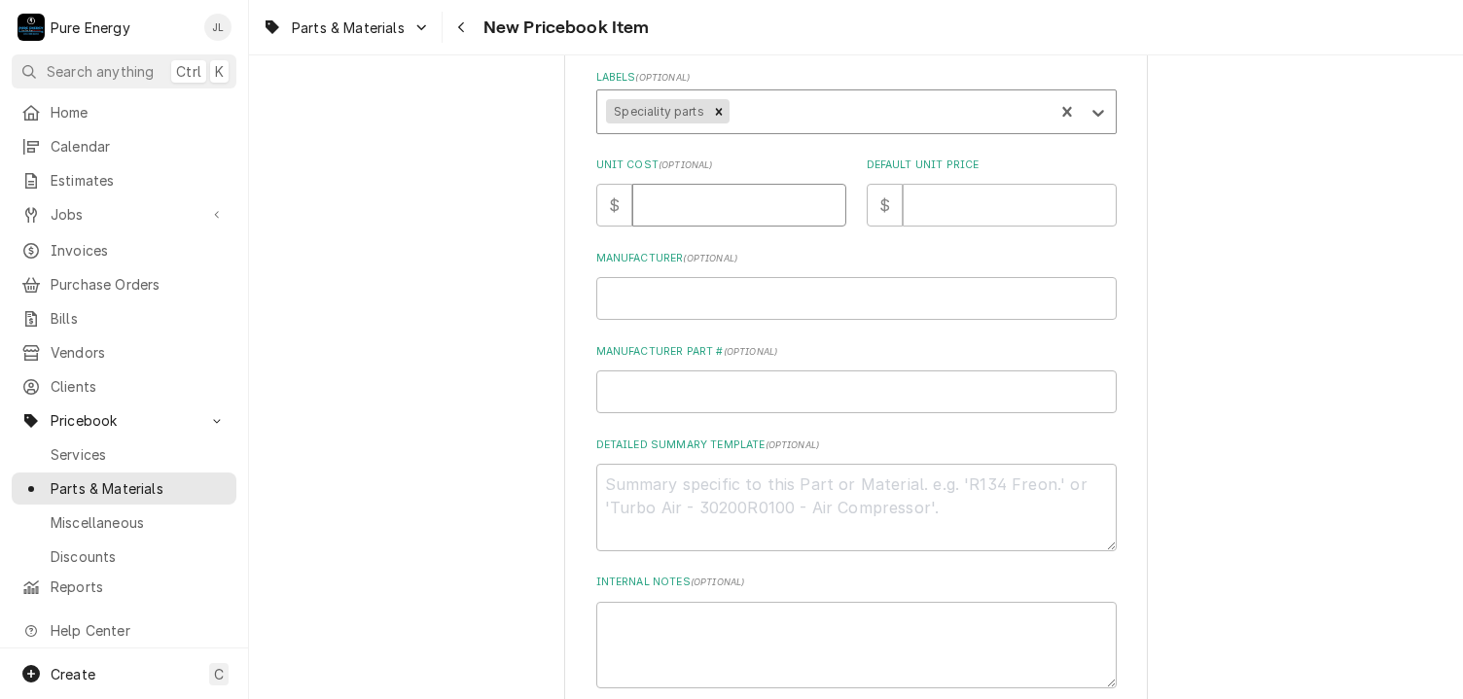
click at [696, 203] on input "Unit Cost ( optional )" at bounding box center [739, 205] width 214 height 43
type textarea "x"
type input "0"
type textarea "x"
type input "0.0"
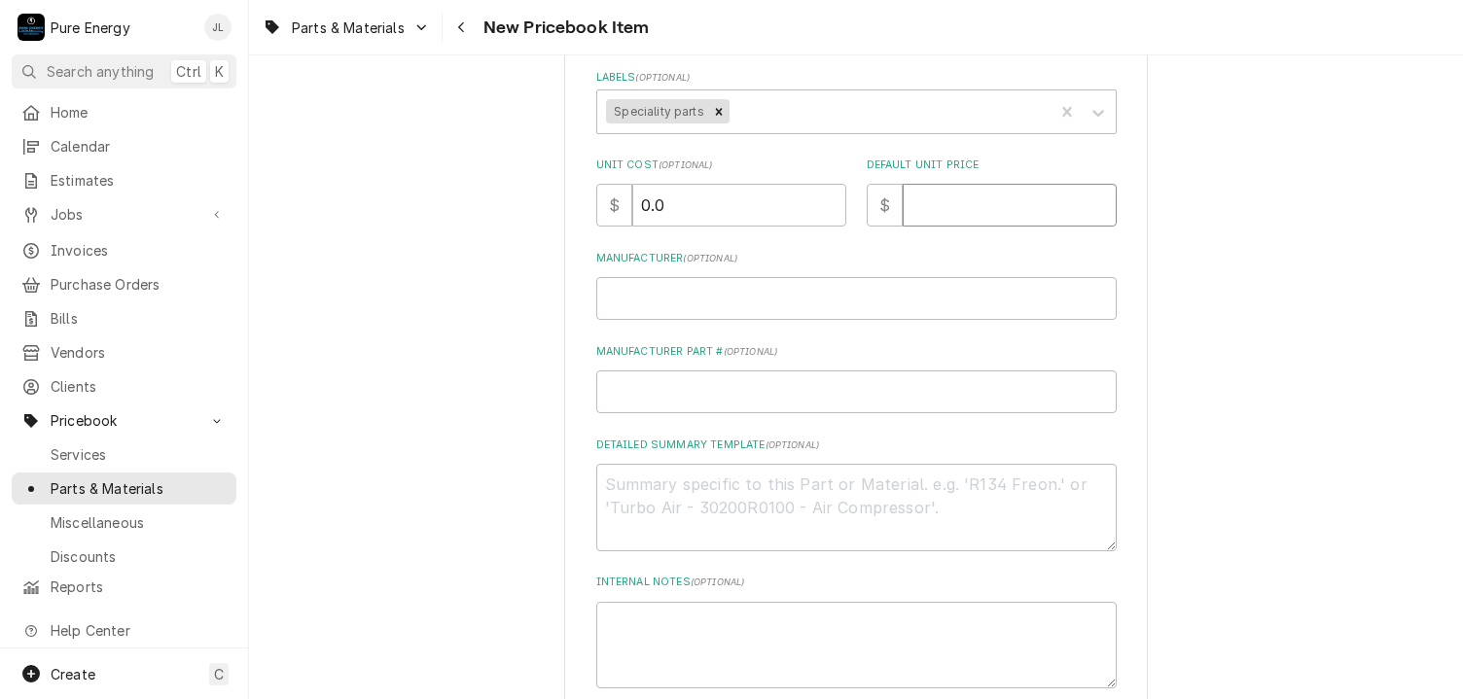
click at [1039, 209] on input "Default Unit Price" at bounding box center [1010, 205] width 214 height 43
type textarea "x"
type input "0"
type textarea "x"
type input "0.0"
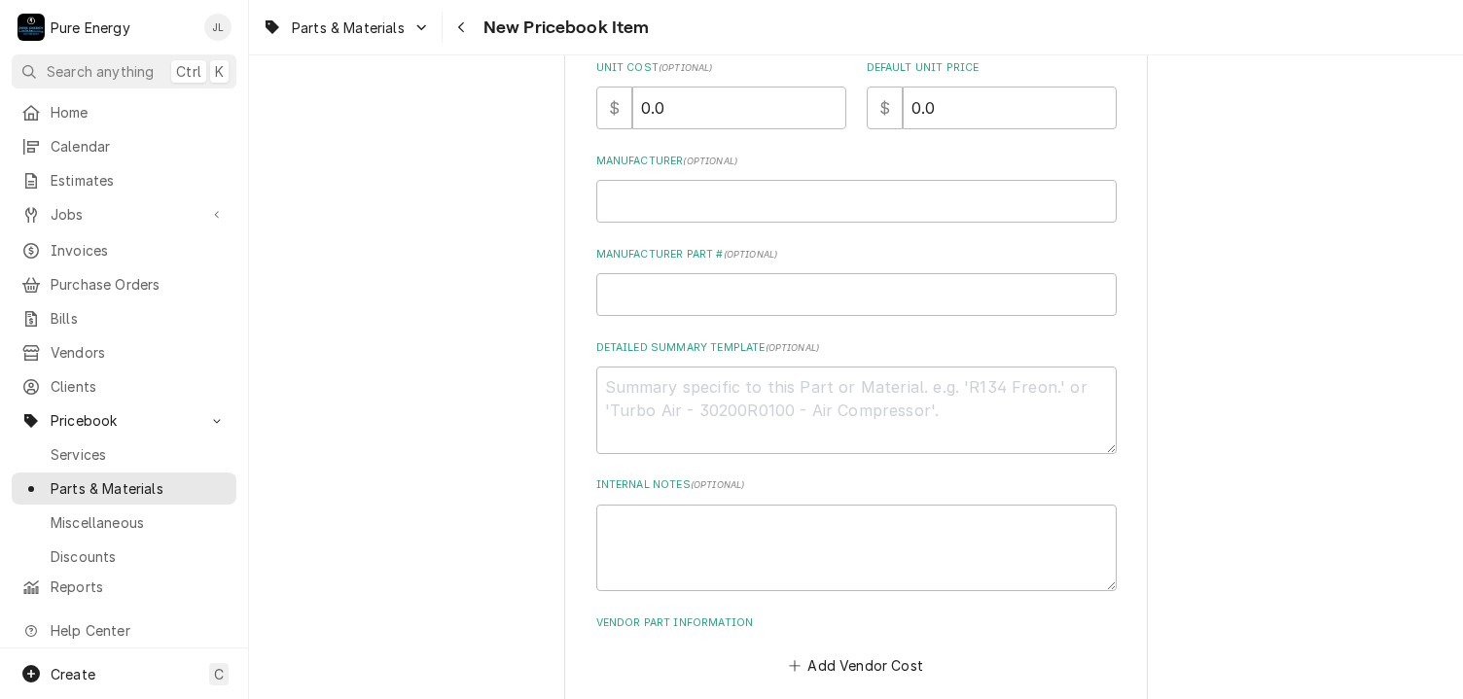
scroll to position [582, 0]
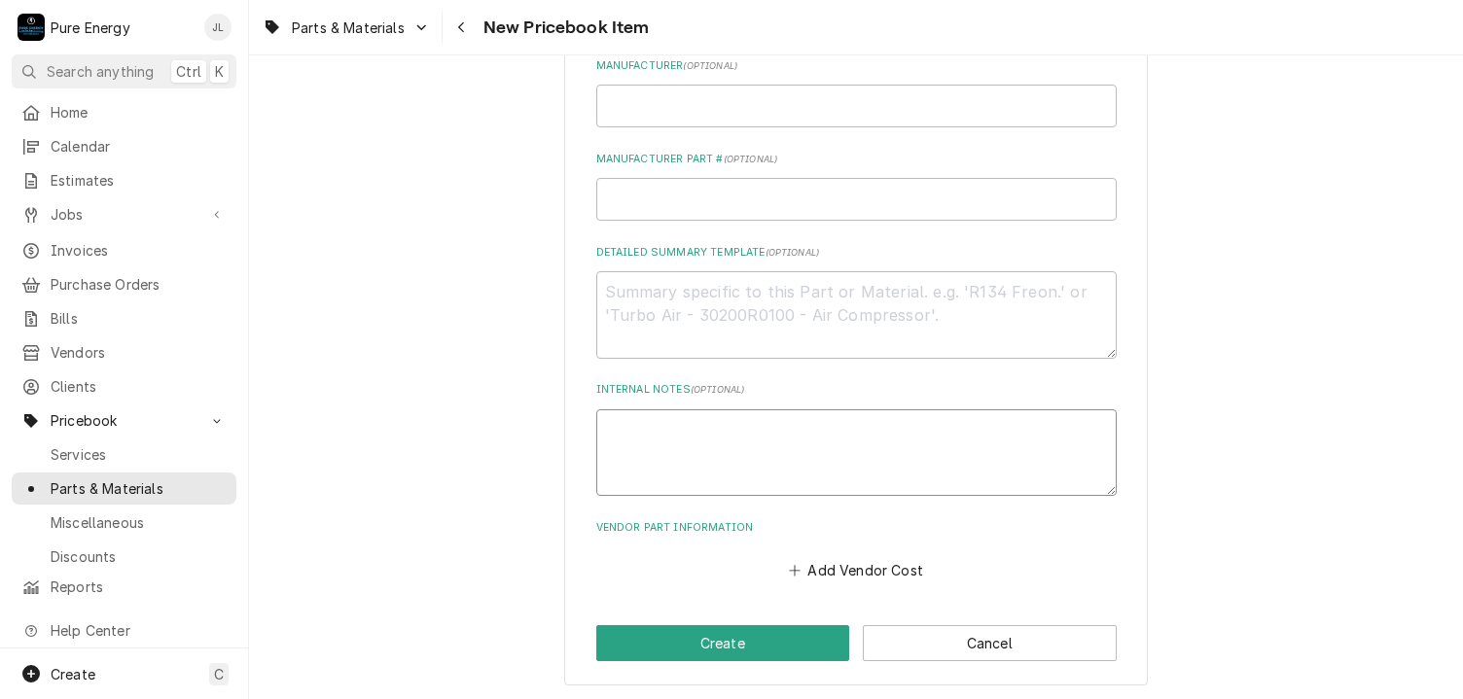
click at [699, 443] on textarea "Internal Notes ( optional )" at bounding box center [856, 453] width 520 height 88
type textarea "x"
type textarea "N"
type textarea "x"
type textarea "Nu"
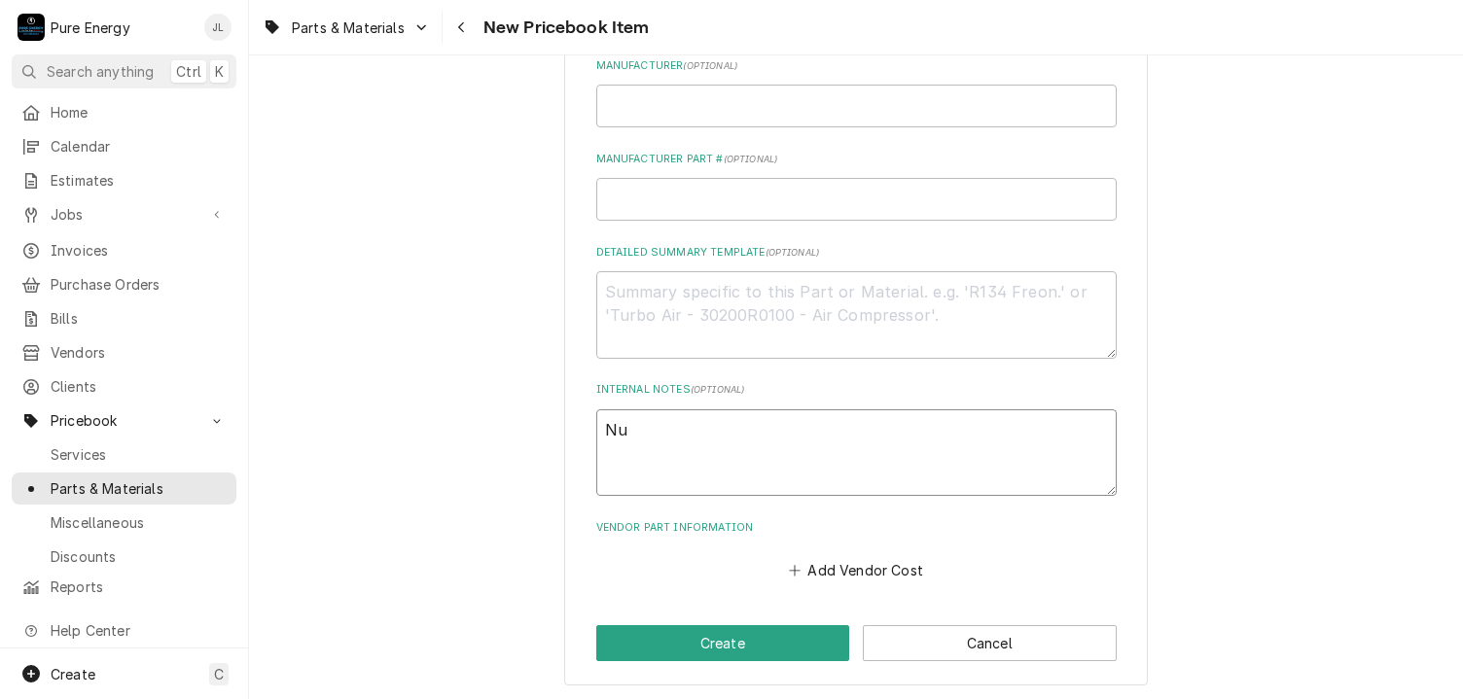
type textarea "x"
type textarea "Num"
type textarea "x"
type textarea "Nume"
type textarea "x"
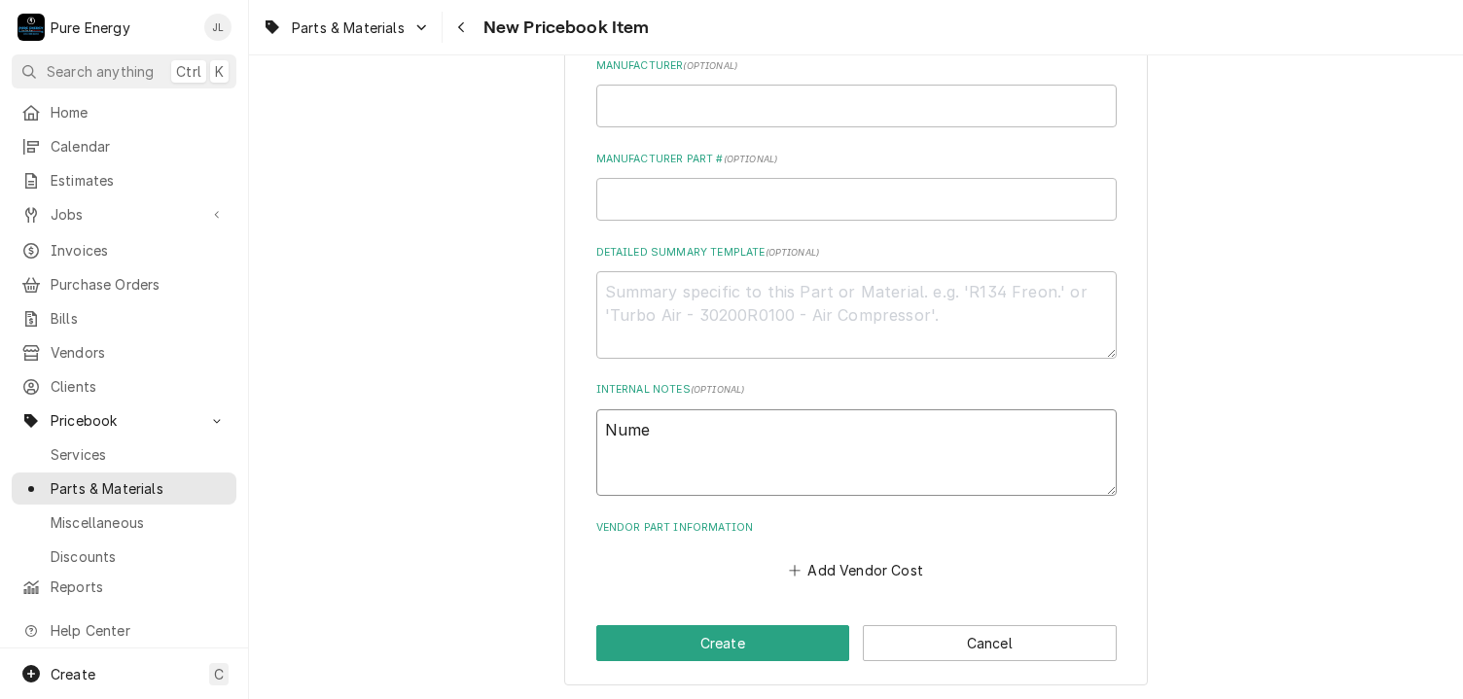
type textarea "Numer"
type textarea "x"
type textarea "Numero"
type textarea "x"
type textarea "Numerou"
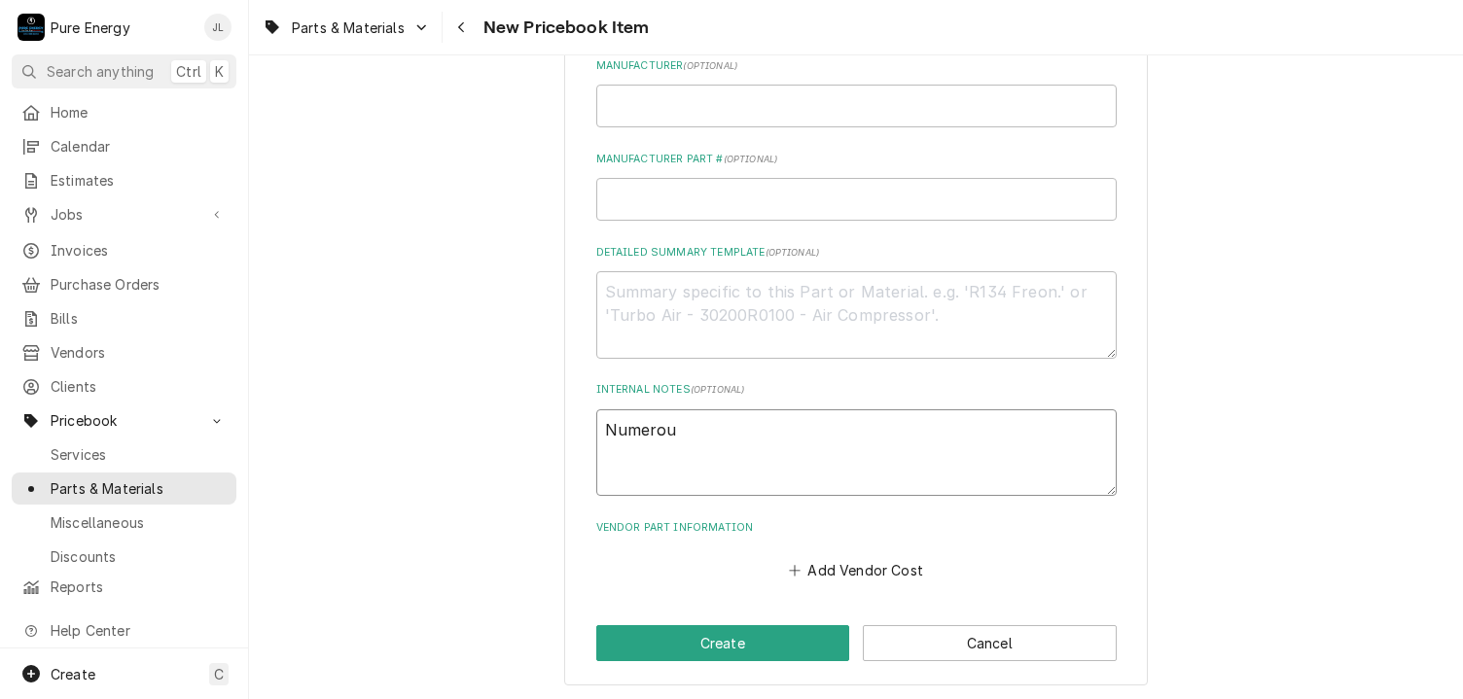
type textarea "x"
type textarea "Numerous"
type textarea "x"
type textarea "Numerous"
type textarea "x"
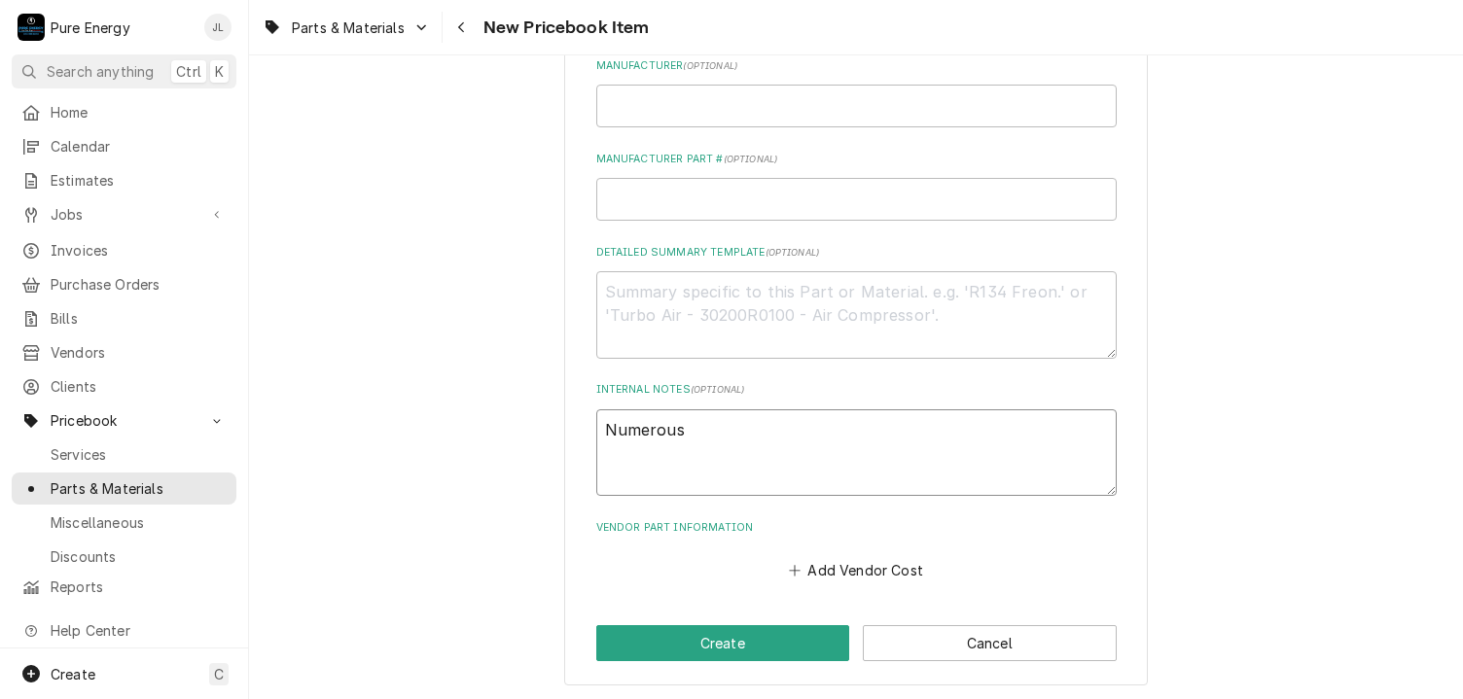
type textarea "Numerous o"
type textarea "x"
type textarea "Numerous op"
type textarea "x"
type textarea "Numerous opti"
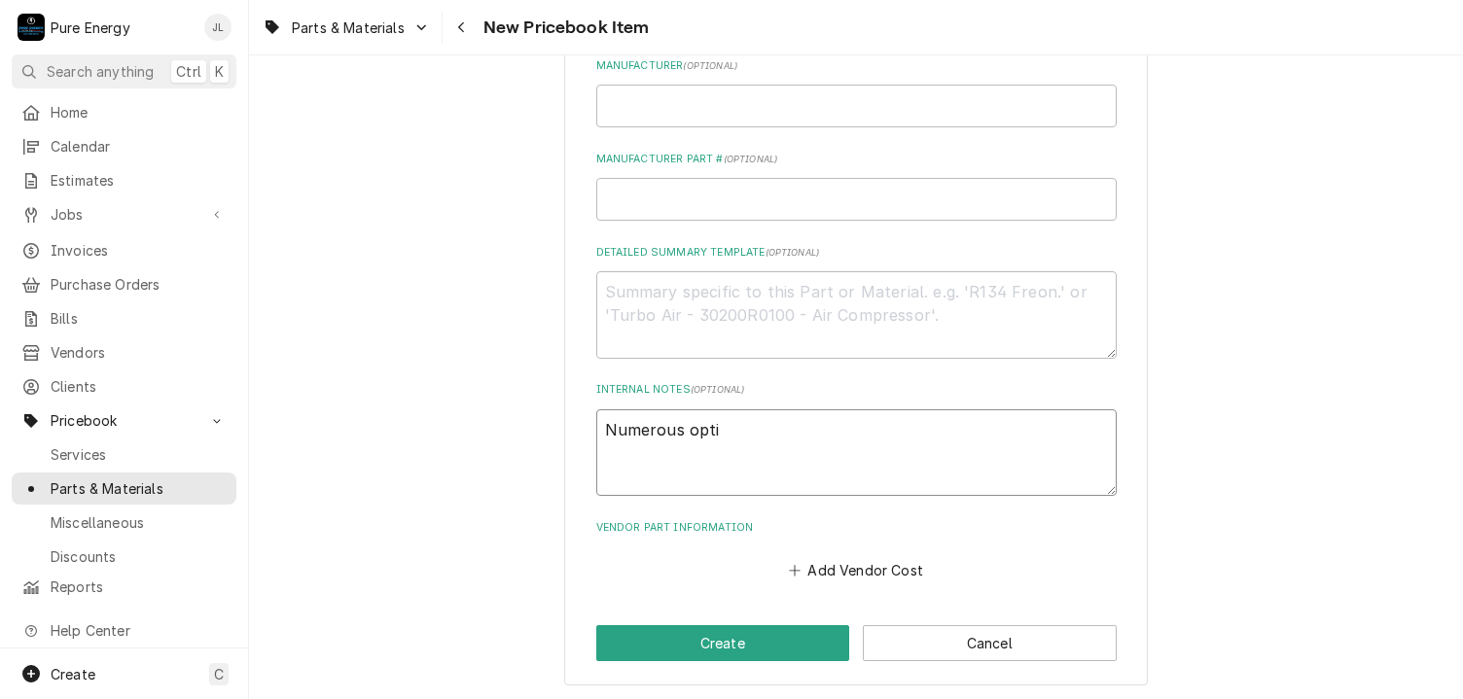
type textarea "x"
type textarea "Numerous optio"
type textarea "x"
type textarea "Numerous option"
type textarea "x"
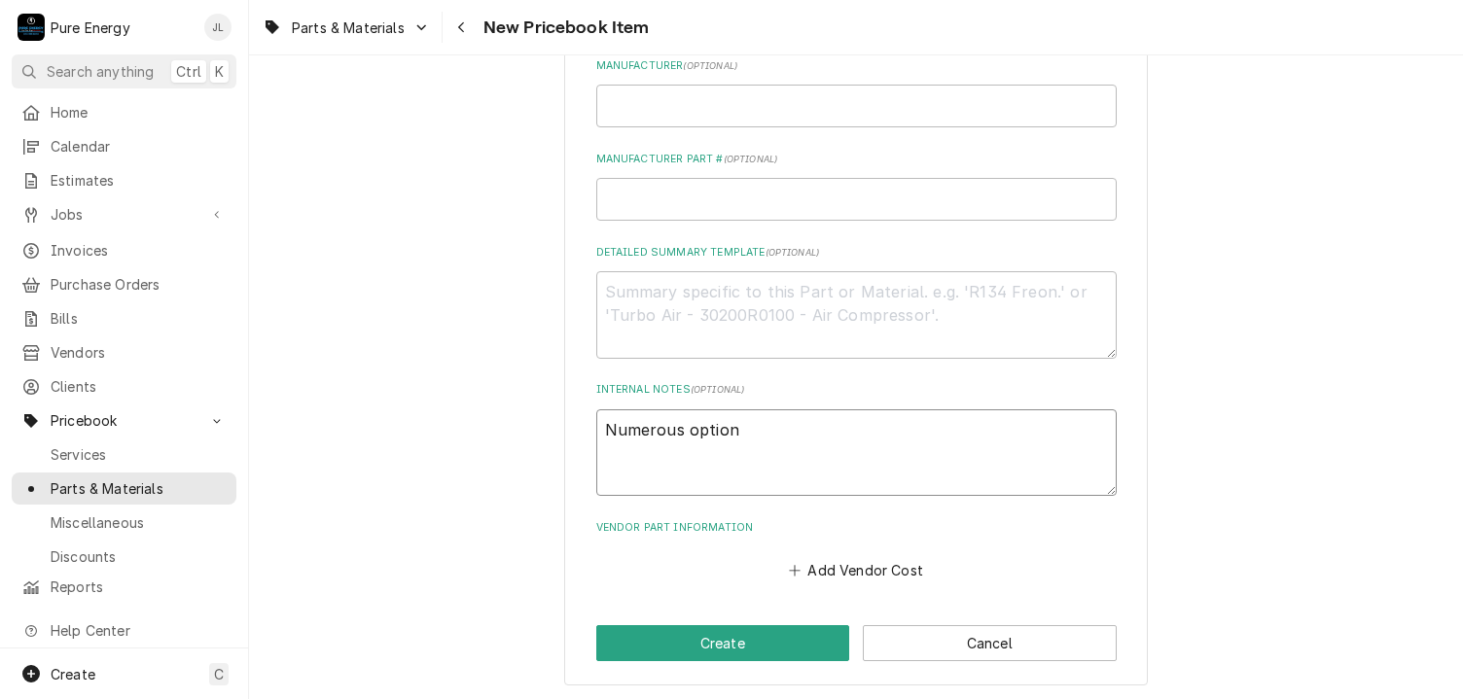
type textarea "Numerous options"
type textarea "x"
type textarea "Numerous options."
type textarea "x"
type textarea "Numerous options."
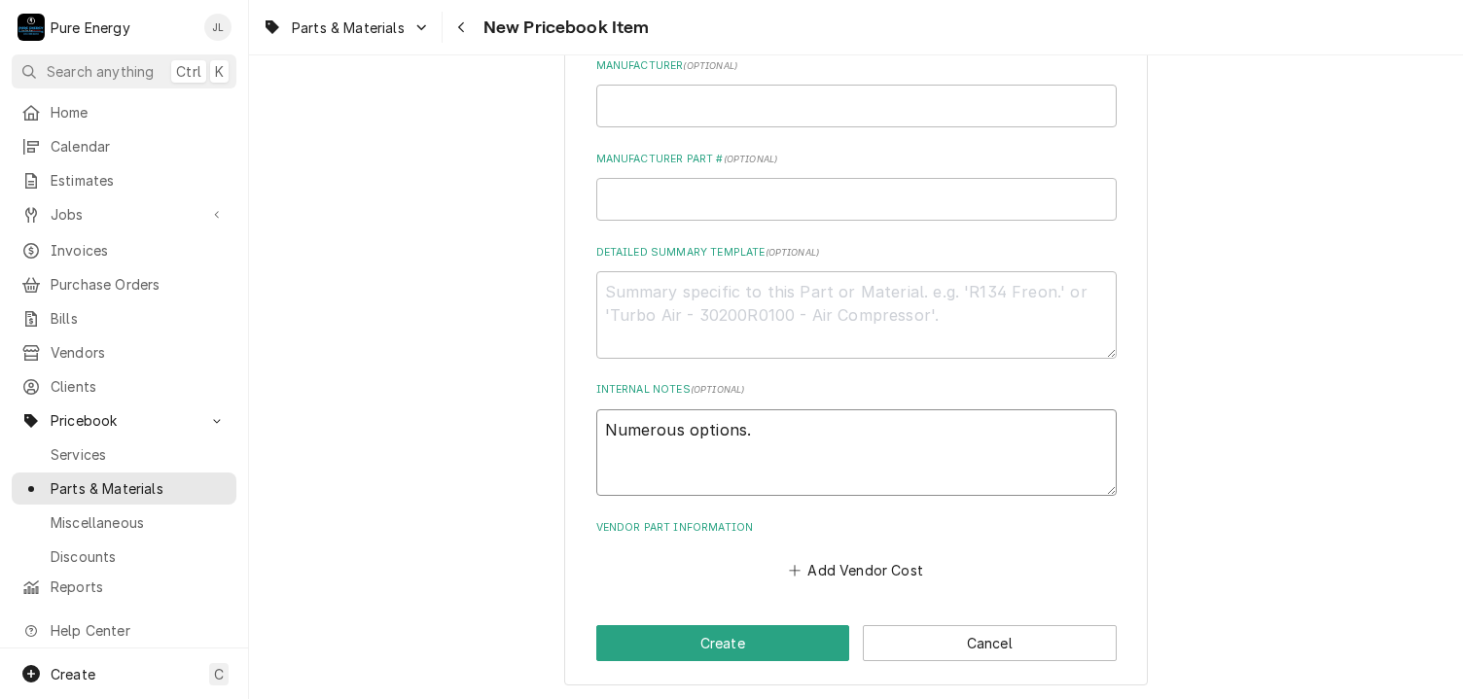
type textarea "x"
type textarea "Numerous options"
type textarea "x"
type textarea "Numerous options"
type textarea "x"
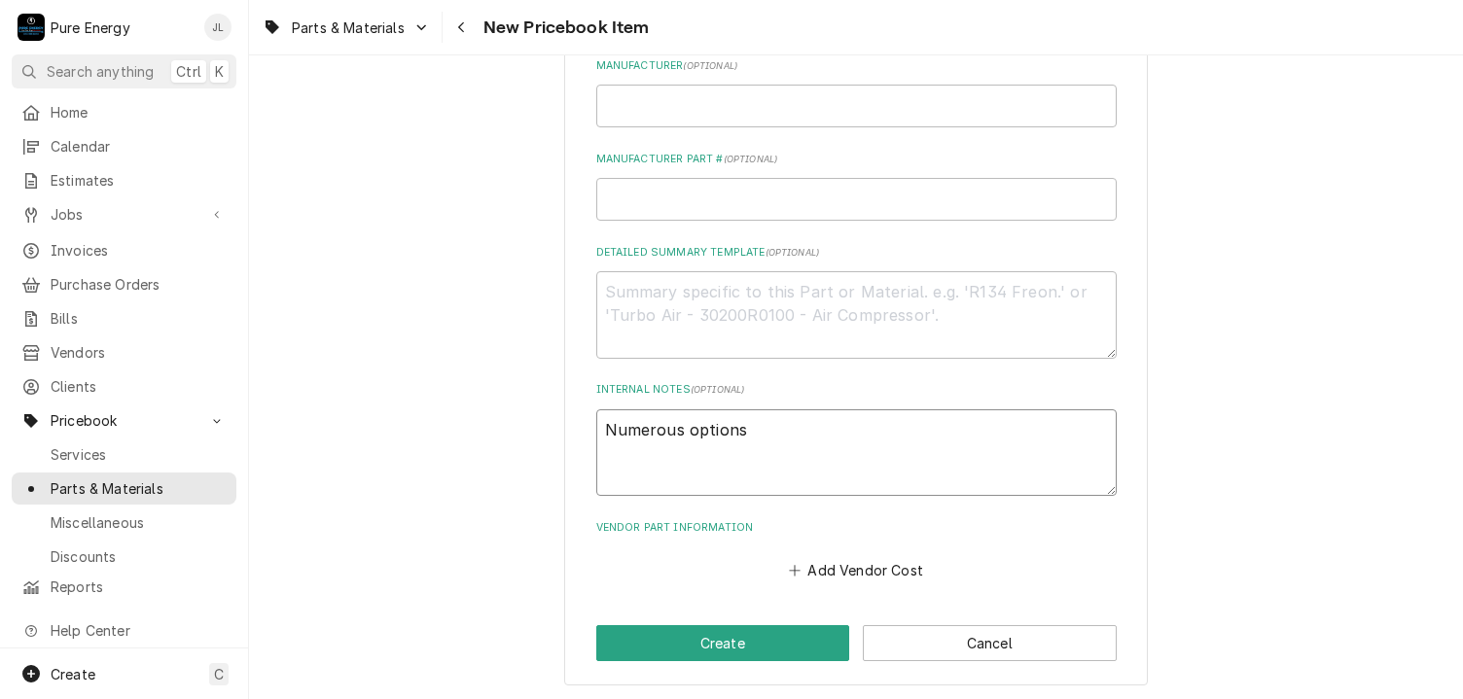
type textarea "Numerous options a"
type textarea "x"
type textarea "Numerous options an"
type textarea "x"
type textarea "Numerous options and"
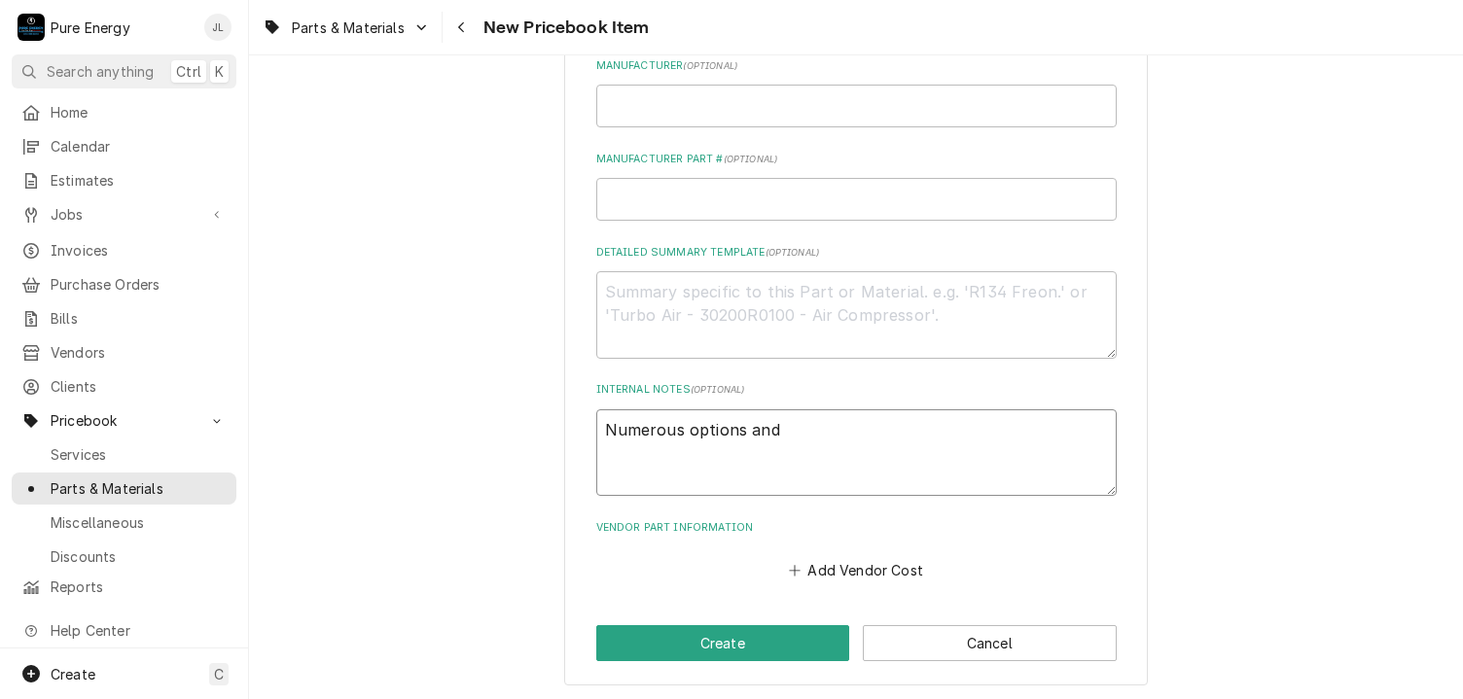
type textarea "x"
type textarea "Numerous options and"
type textarea "x"
type textarea "Numerous options and p"
type textarea "x"
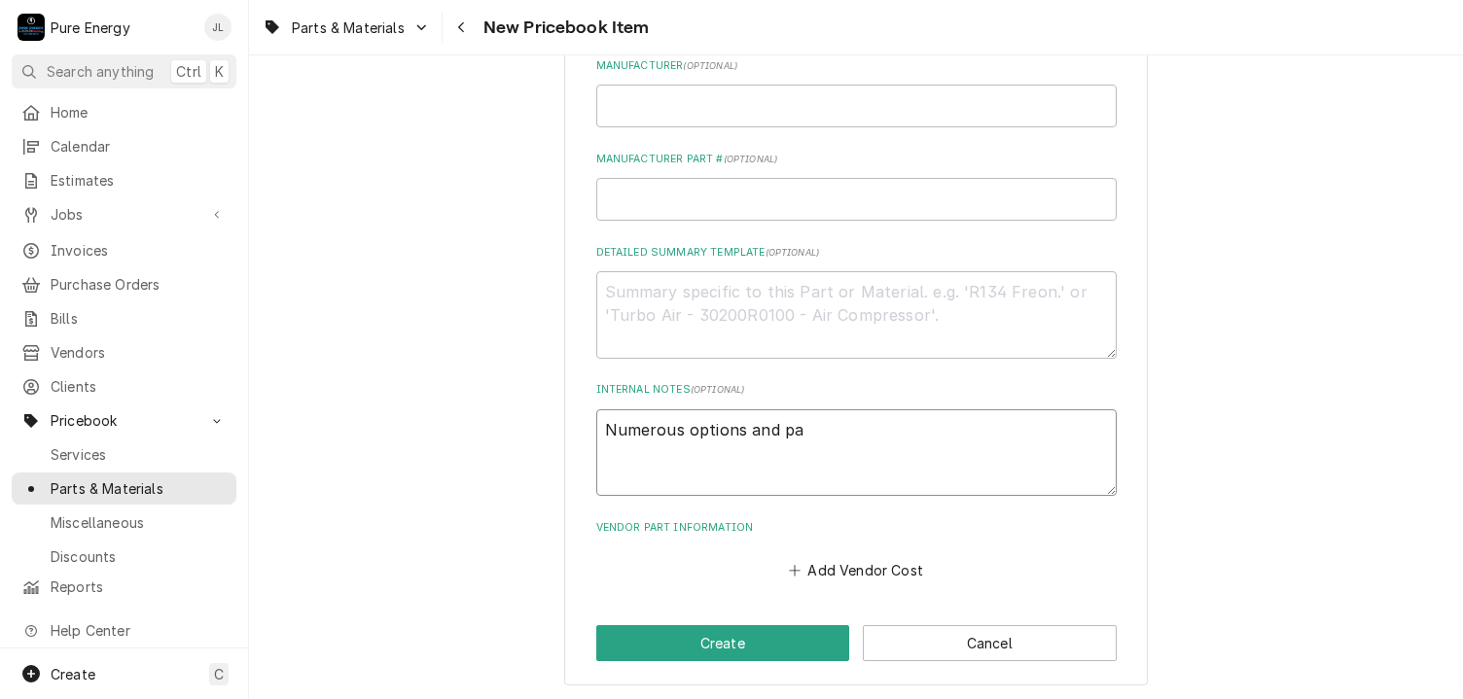
type textarea "Numerous options and par"
type textarea "x"
type textarea "Numerous options and part"
type textarea "x"
type textarea "Numerous options and part"
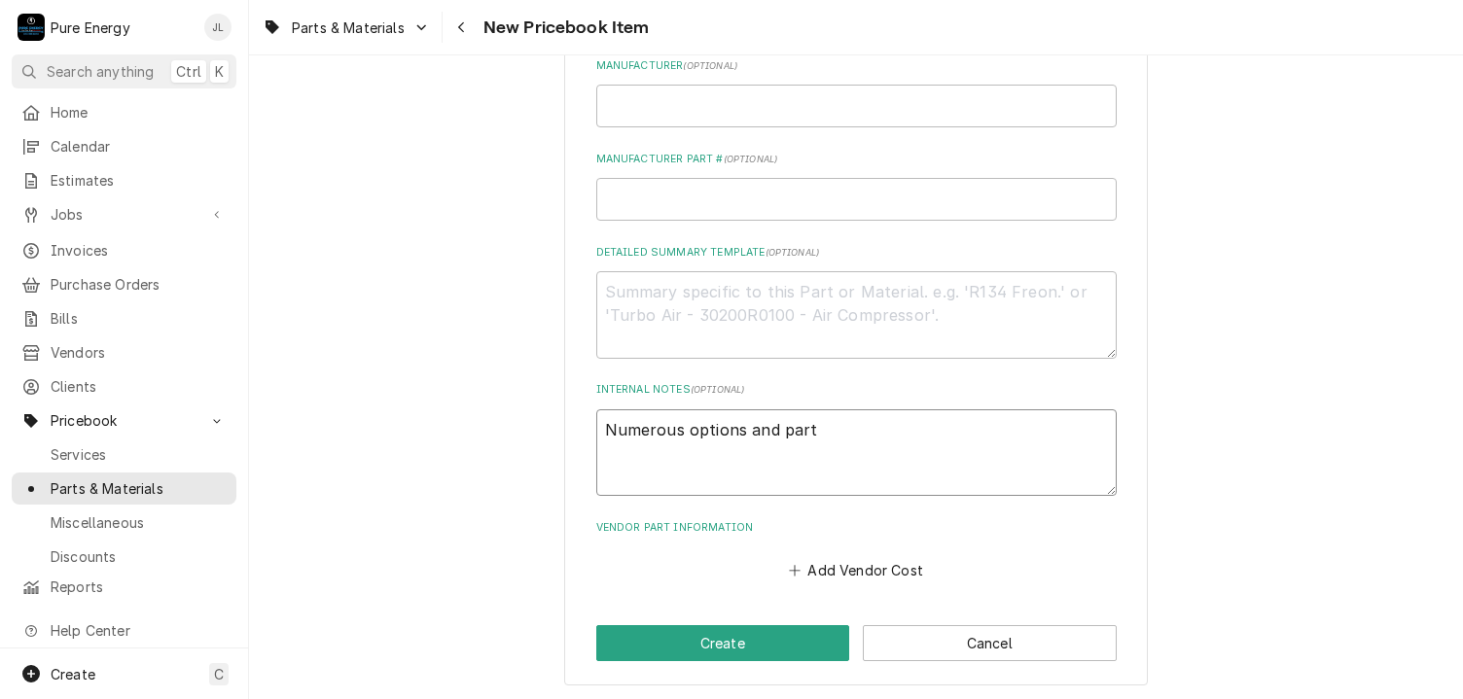
type textarea "x"
type textarea "Numerous options and part n"
type textarea "x"
type textarea "Numerous options and part nu"
type textarea "x"
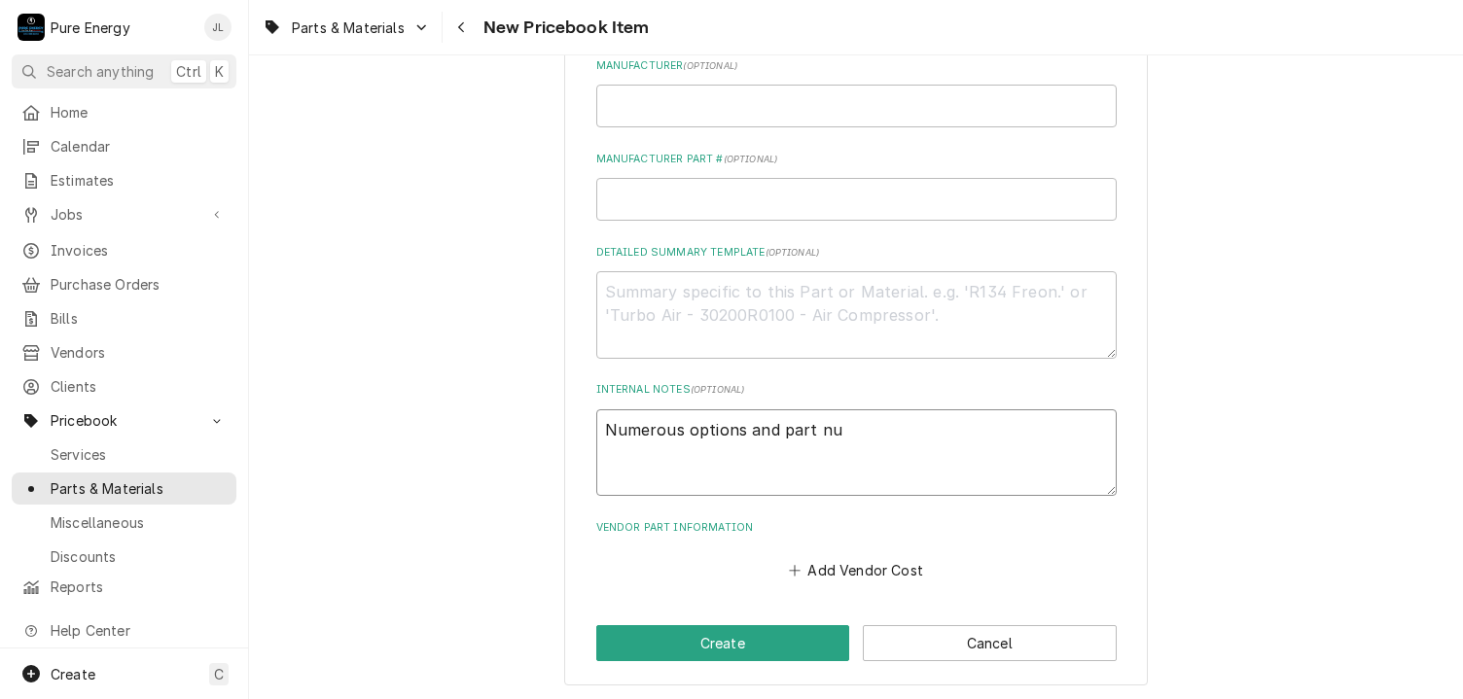
type textarea "Numerous options and part num"
type textarea "x"
type textarea "Numerous options and part numb"
type textarea "x"
type textarea "Numerous options and part numbe"
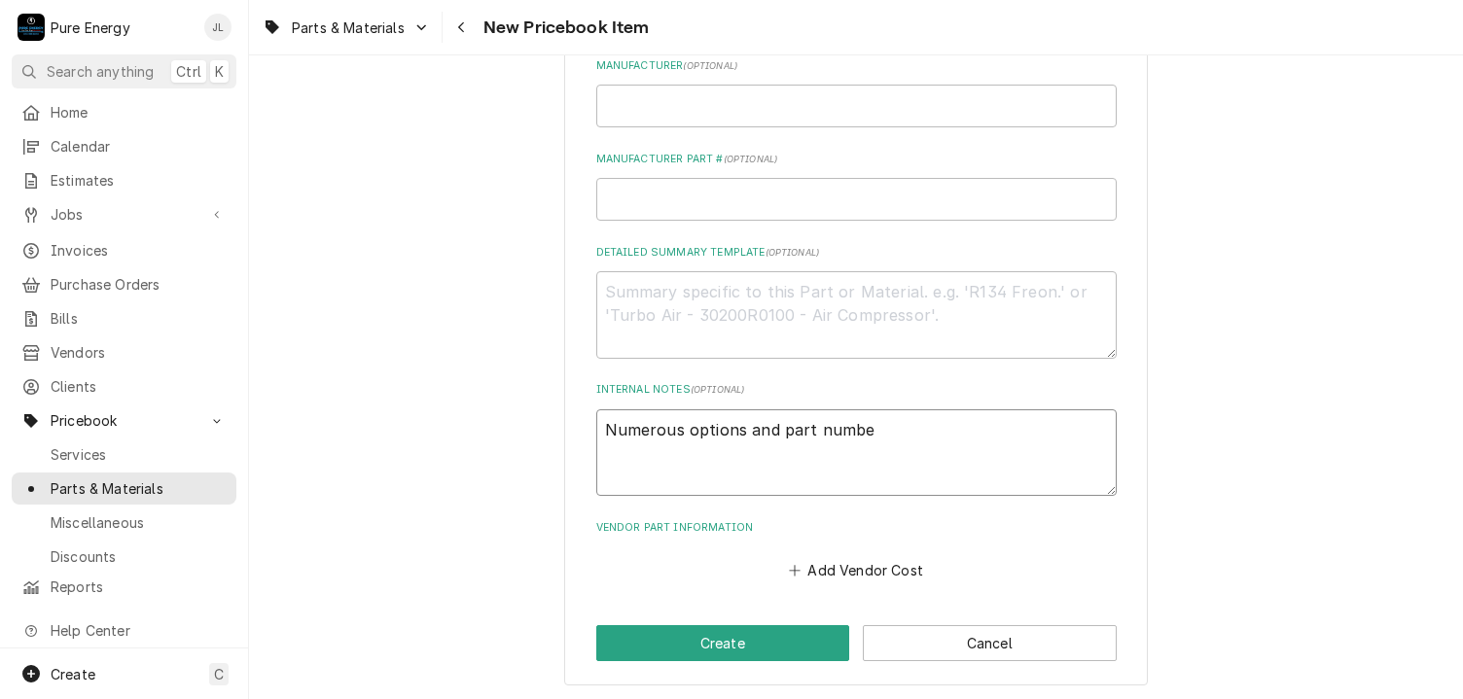
type textarea "x"
type textarea "Numerous options and part number"
type textarea "x"
type textarea "Numerous options and part numbers"
type textarea "x"
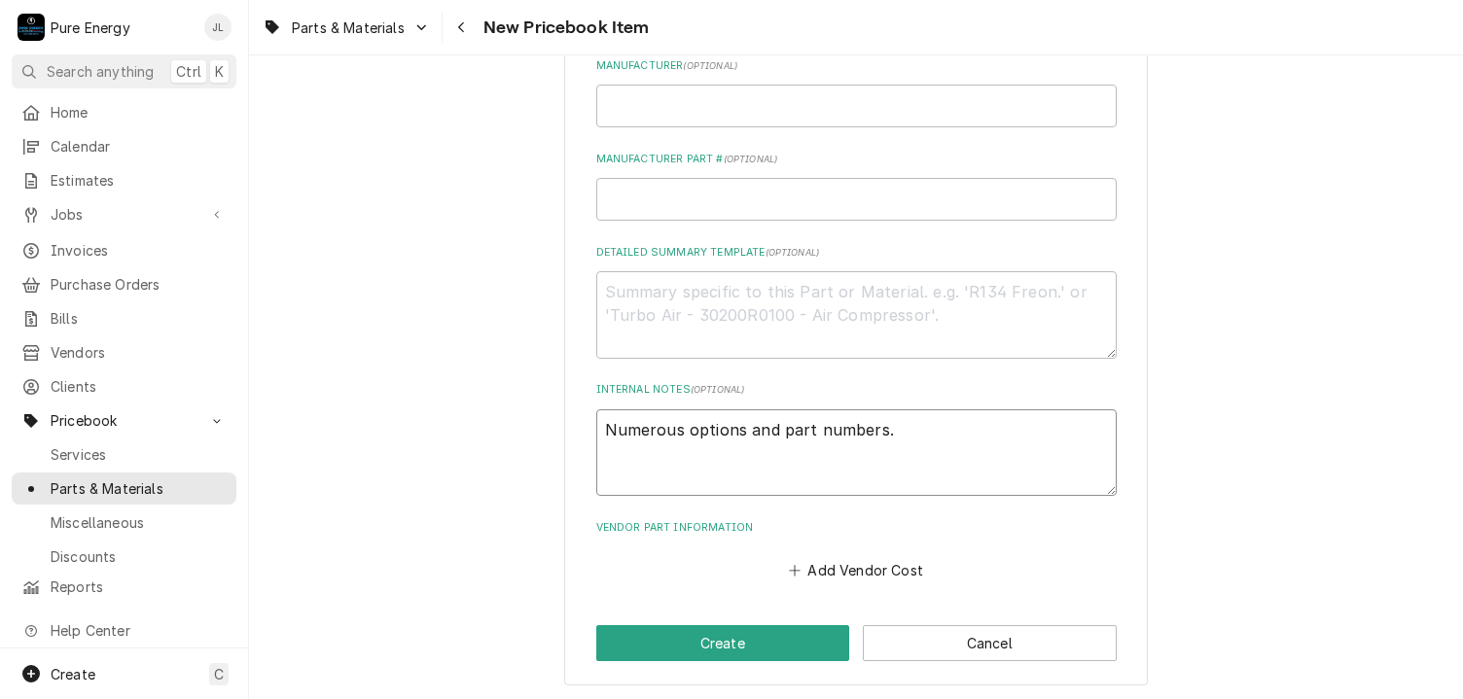
type textarea "Numerous options and part numbers."
type textarea "x"
type textarea "Numerous options and part numbers."
type textarea "x"
type textarea "Numerous options and part numbers."
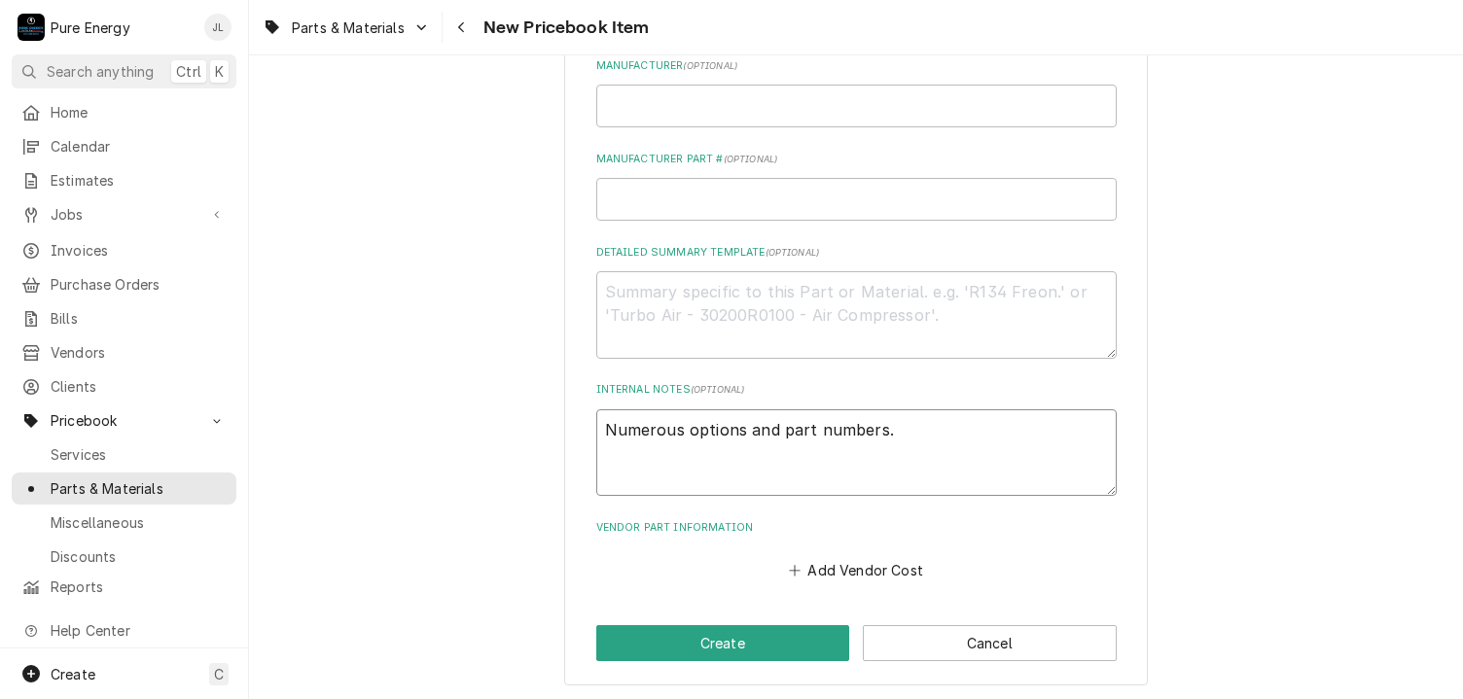
type textarea "x"
type textarea "Numerous options and part numbers. S"
type textarea "x"
type textarea "Numerous options and part numbers. SB"
type textarea "x"
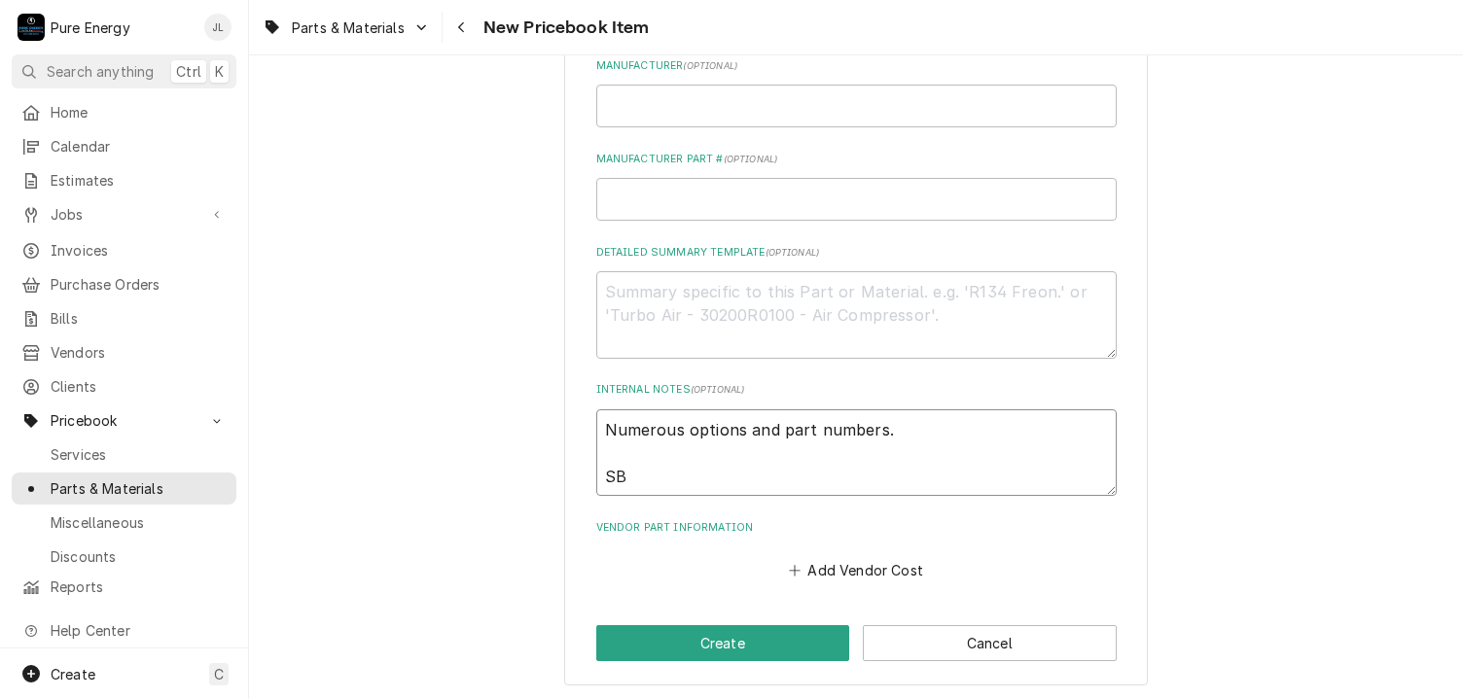
type textarea "Numerous options and part numbers. SB3"
type textarea "x"
type textarea "Numerous options and part numbers. SB30"
type textarea "x"
type textarea "Numerous options and part numbers. SB308"
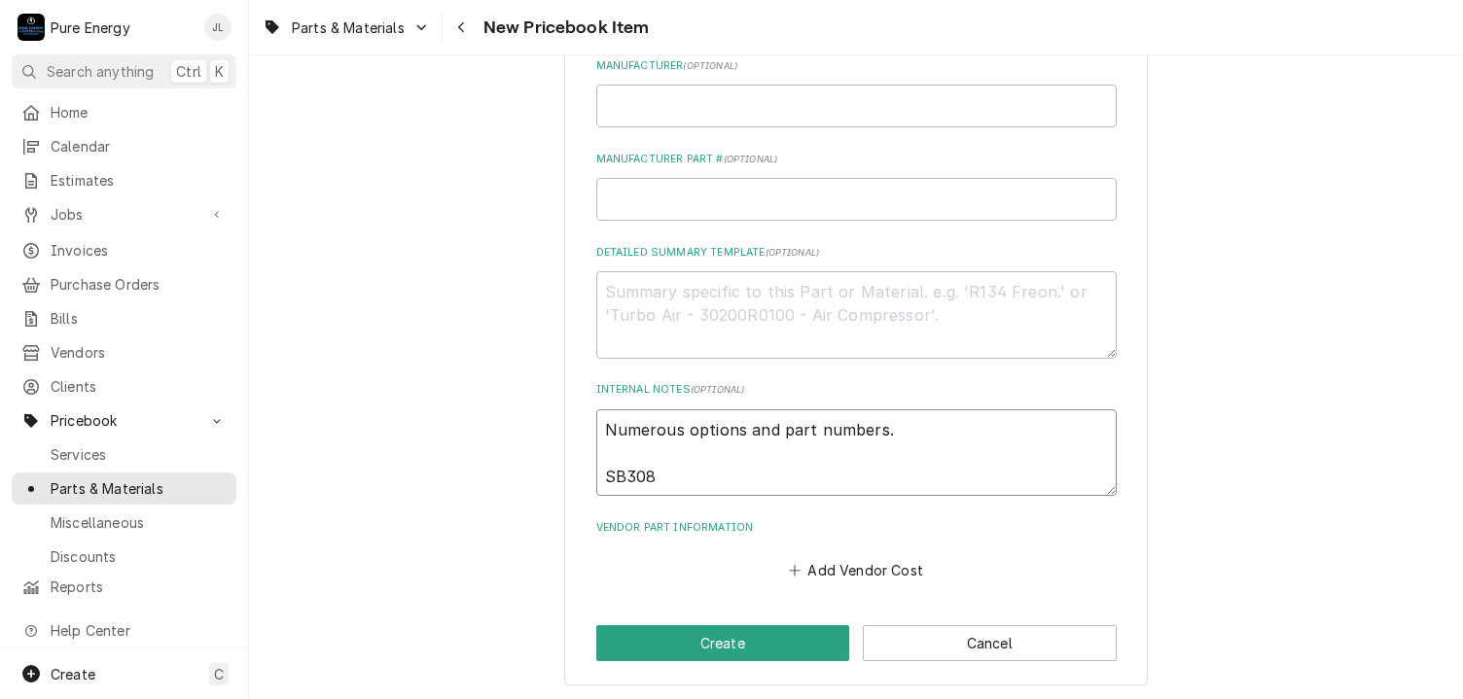
type textarea "x"
type textarea "Numerous options and part numbers. SB3083"
type textarea "x"
type textarea "Numerous options and part numbers. SB3083W"
type textarea "x"
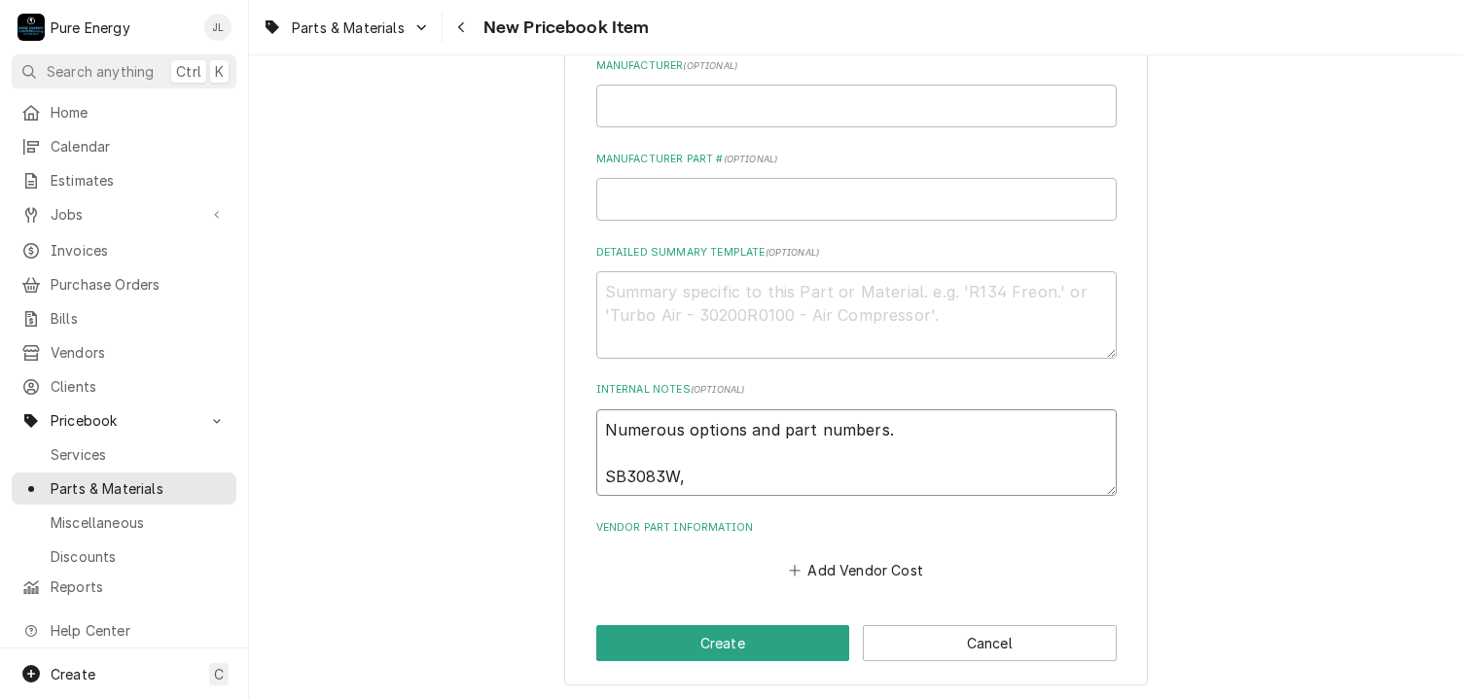
type textarea "Numerous options and part numbers. SB3083W,"
type textarea "x"
type textarea "Numerous options and part numbers. SB3083W, S"
type textarea "x"
type textarea "Numerous options and part numbers. SB3083W, SA"
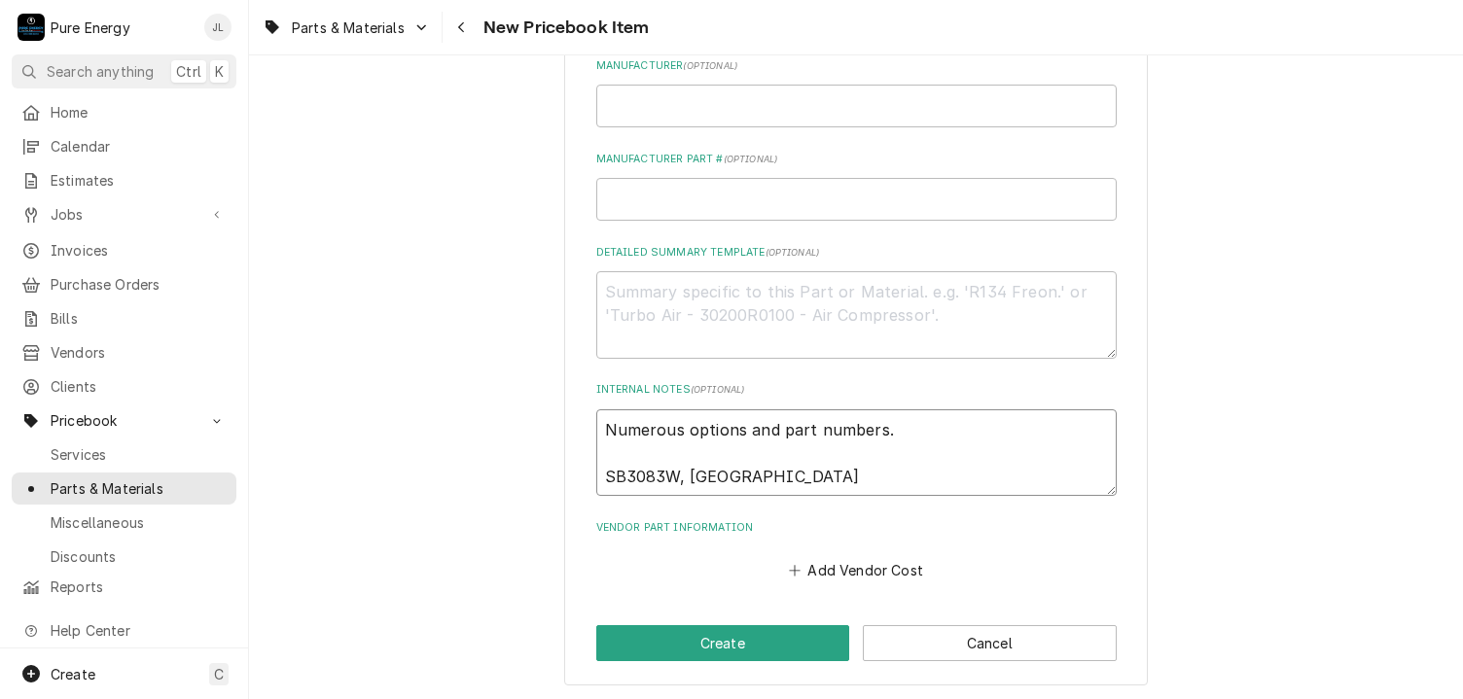
type textarea "x"
type textarea "Numerous options and part numbers. SB3083W, SAA"
type textarea "x"
type textarea "Numerous options and part numbers. SB3083W, SA"
type textarea "x"
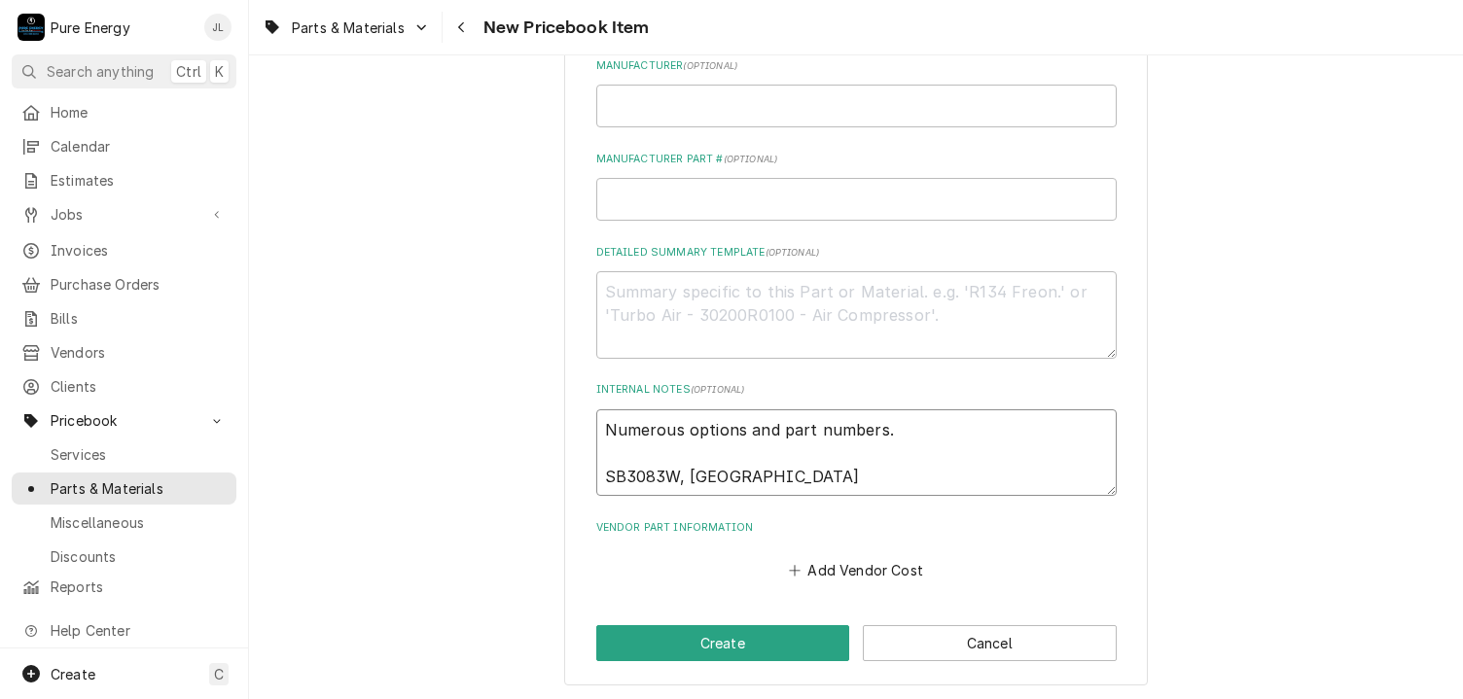
type textarea "Numerous options and part numbers. SB3083W, SA3"
type textarea "x"
type textarea "Numerous options and part numbers. SB3083W, SA30"
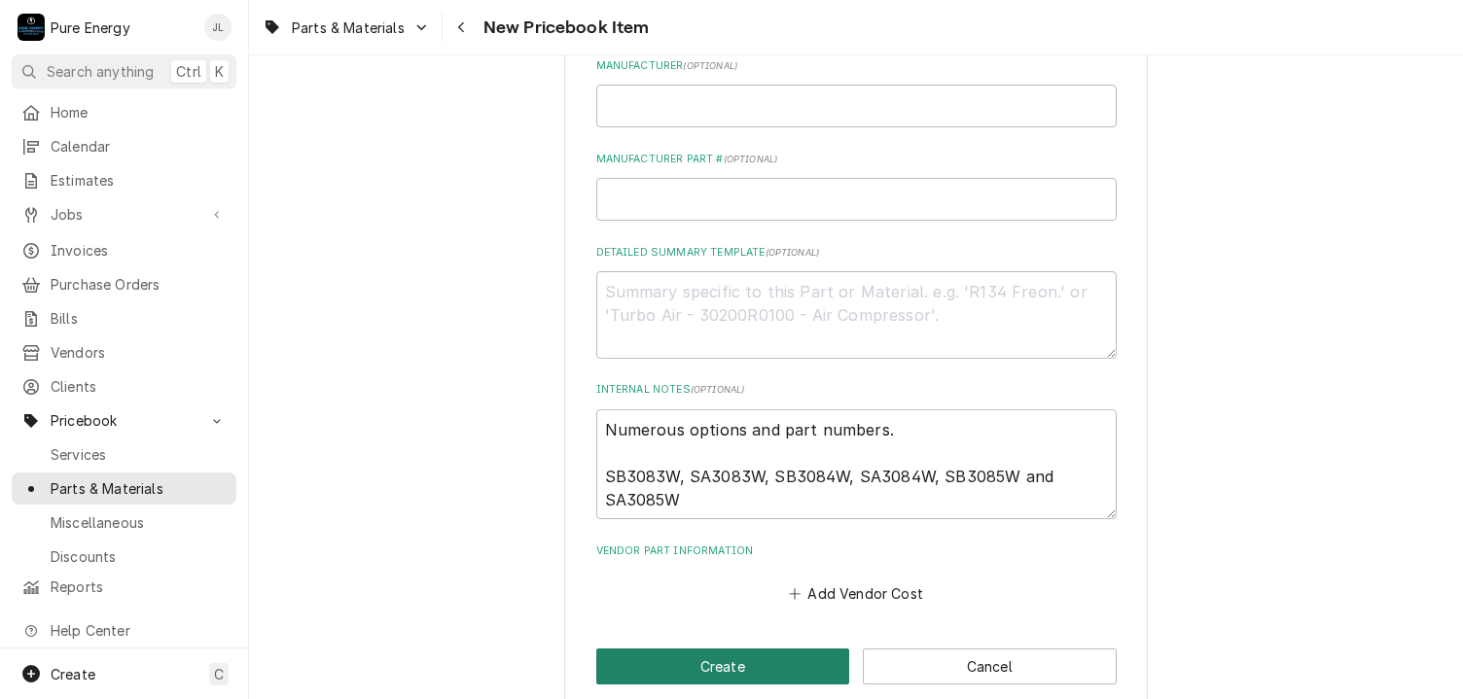
click at [818, 660] on button "Create" at bounding box center [723, 667] width 254 height 36
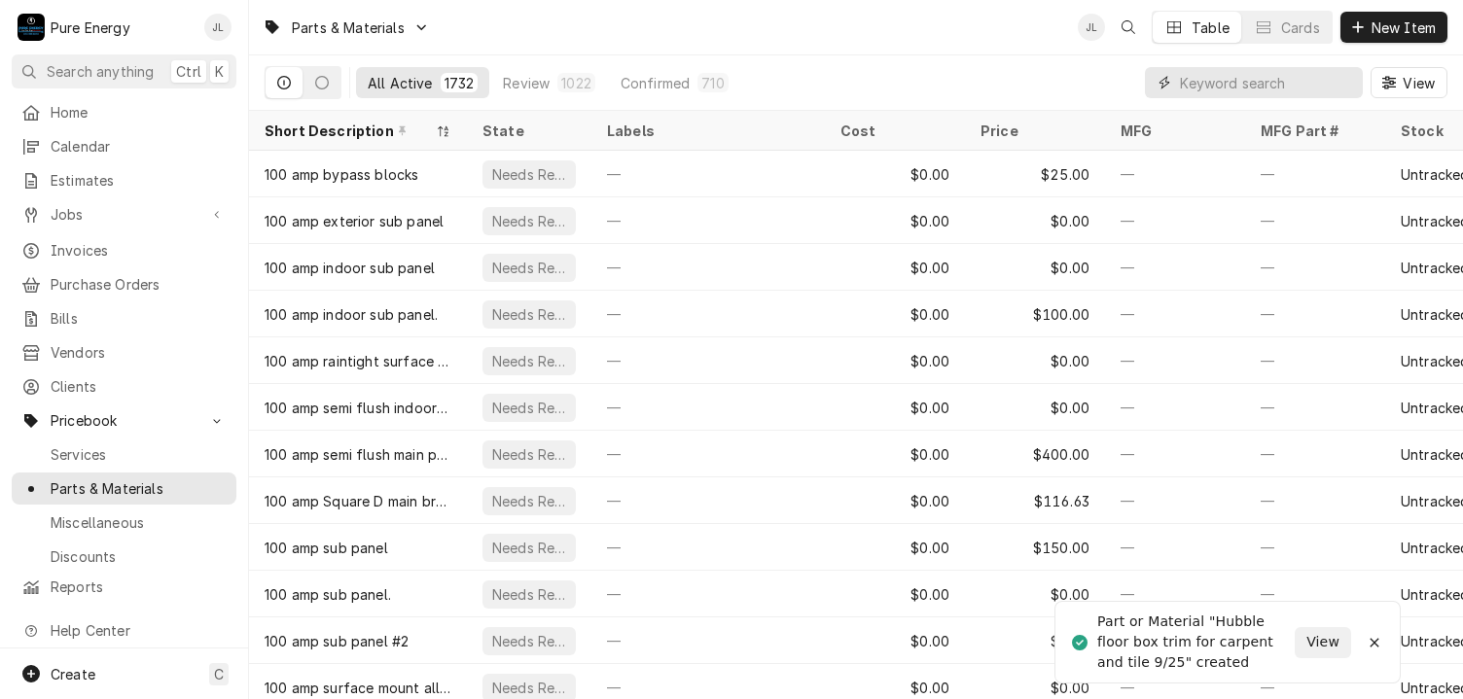
click at [1203, 78] on input "Dynamic Content Wrapper" at bounding box center [1266, 82] width 173 height 31
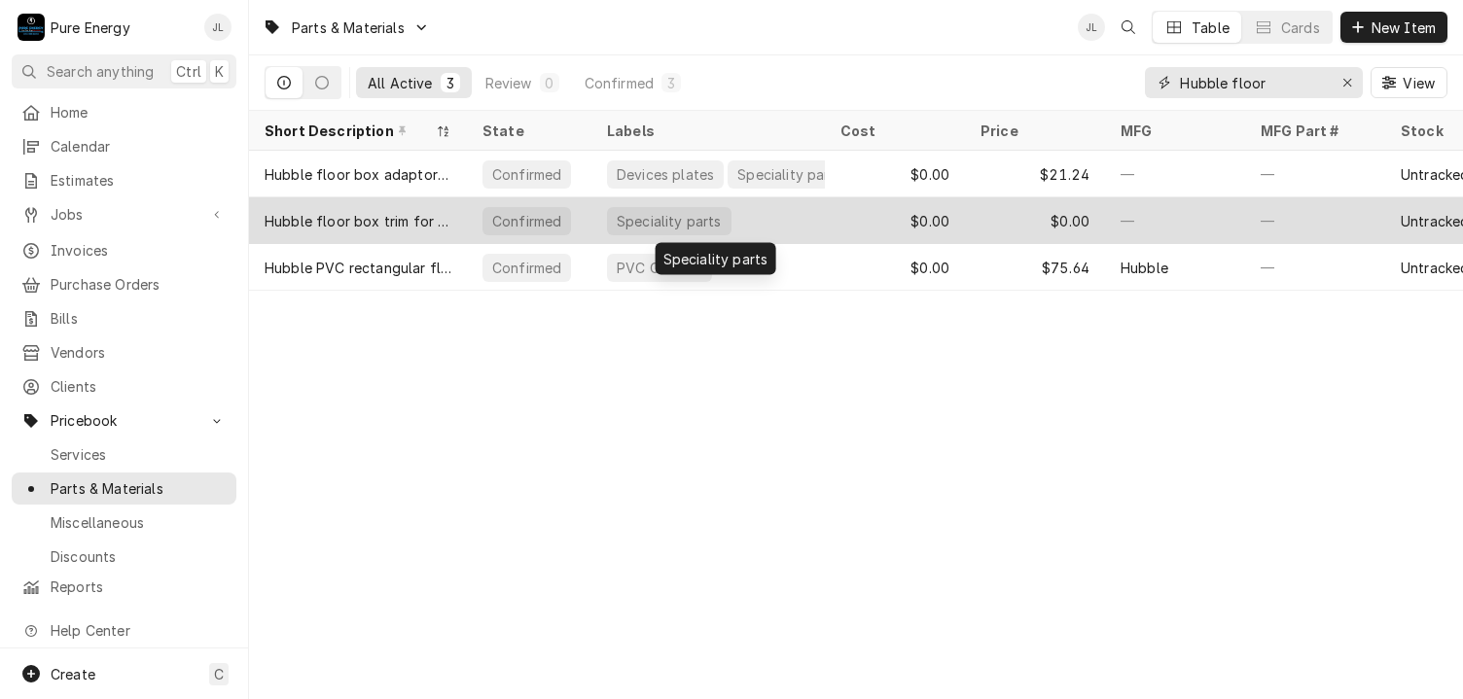
type input "Hubble floor"
click at [795, 218] on div "Speciality parts" at bounding box center [707, 220] width 233 height 47
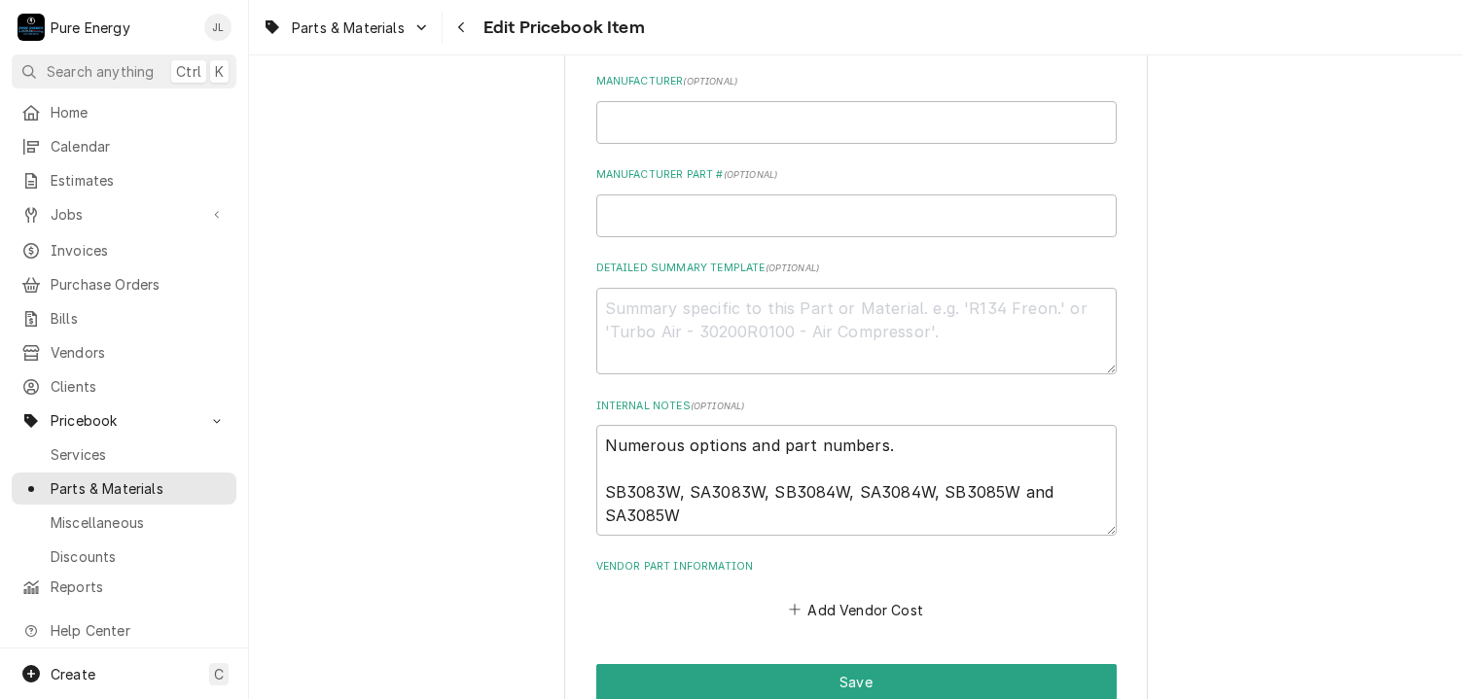
scroll to position [764, 0]
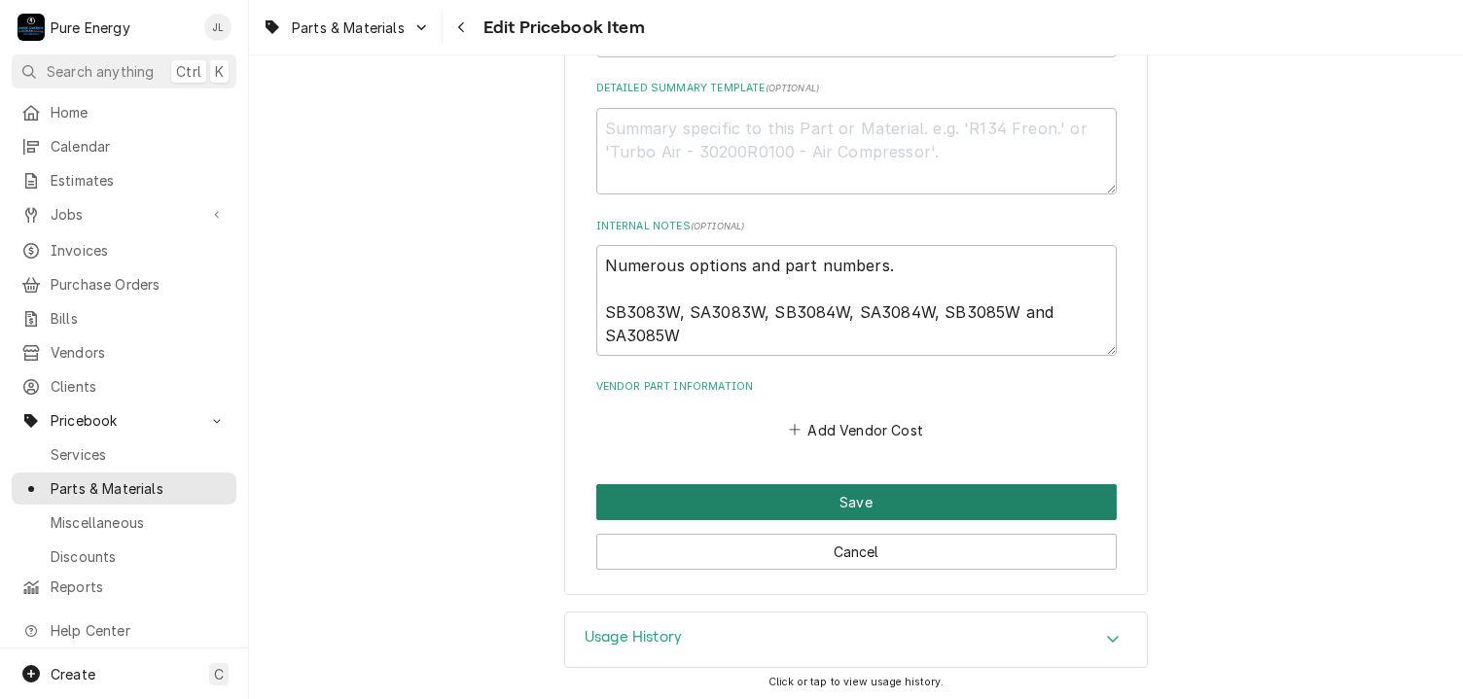
click at [1009, 484] on button "Save" at bounding box center [856, 502] width 520 height 36
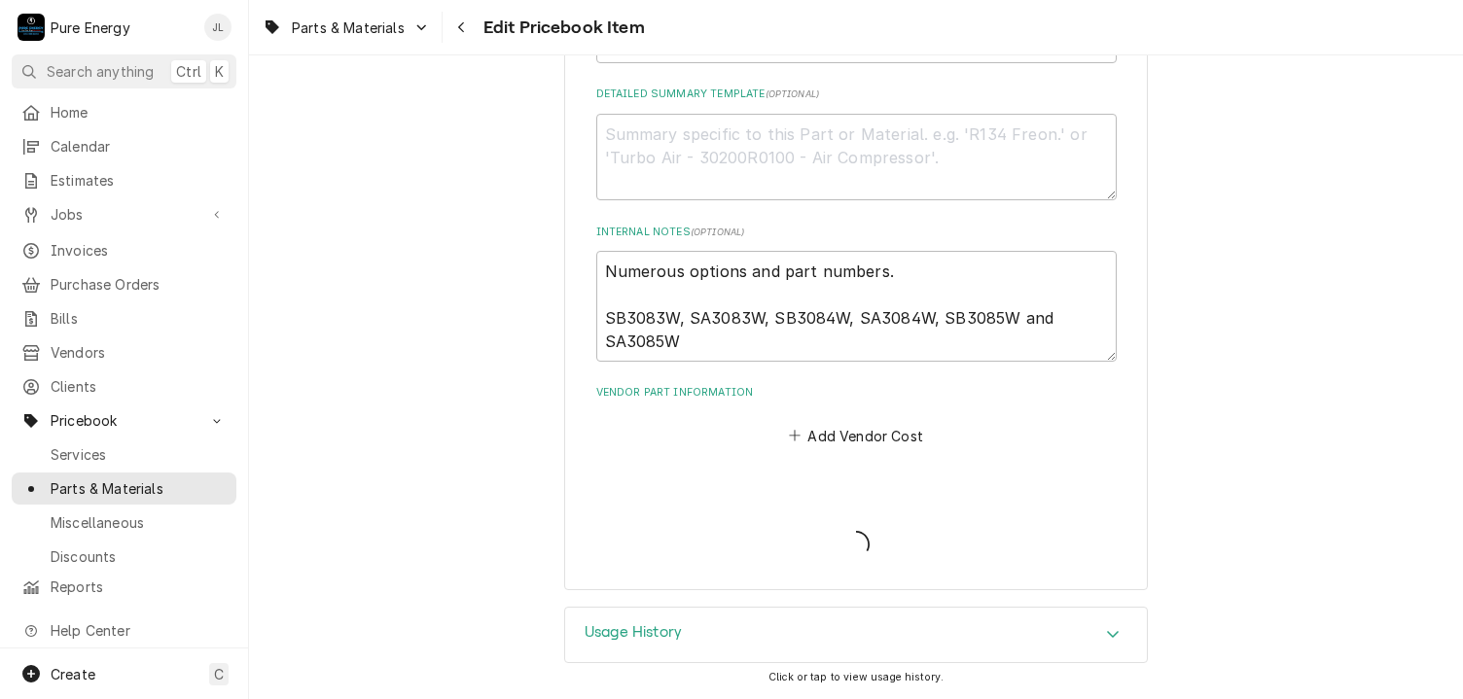
scroll to position [754, 0]
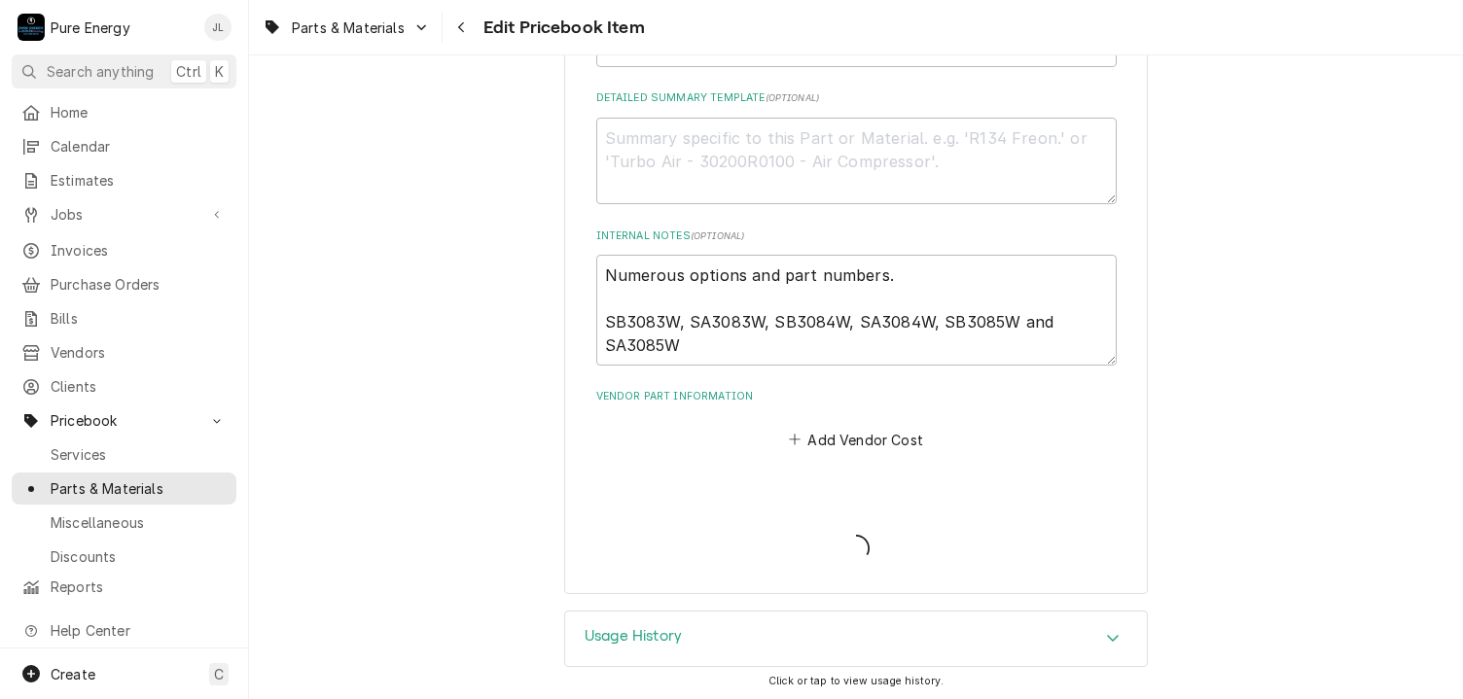
type textarea "x"
